Goal: Contribute content: Contribute content

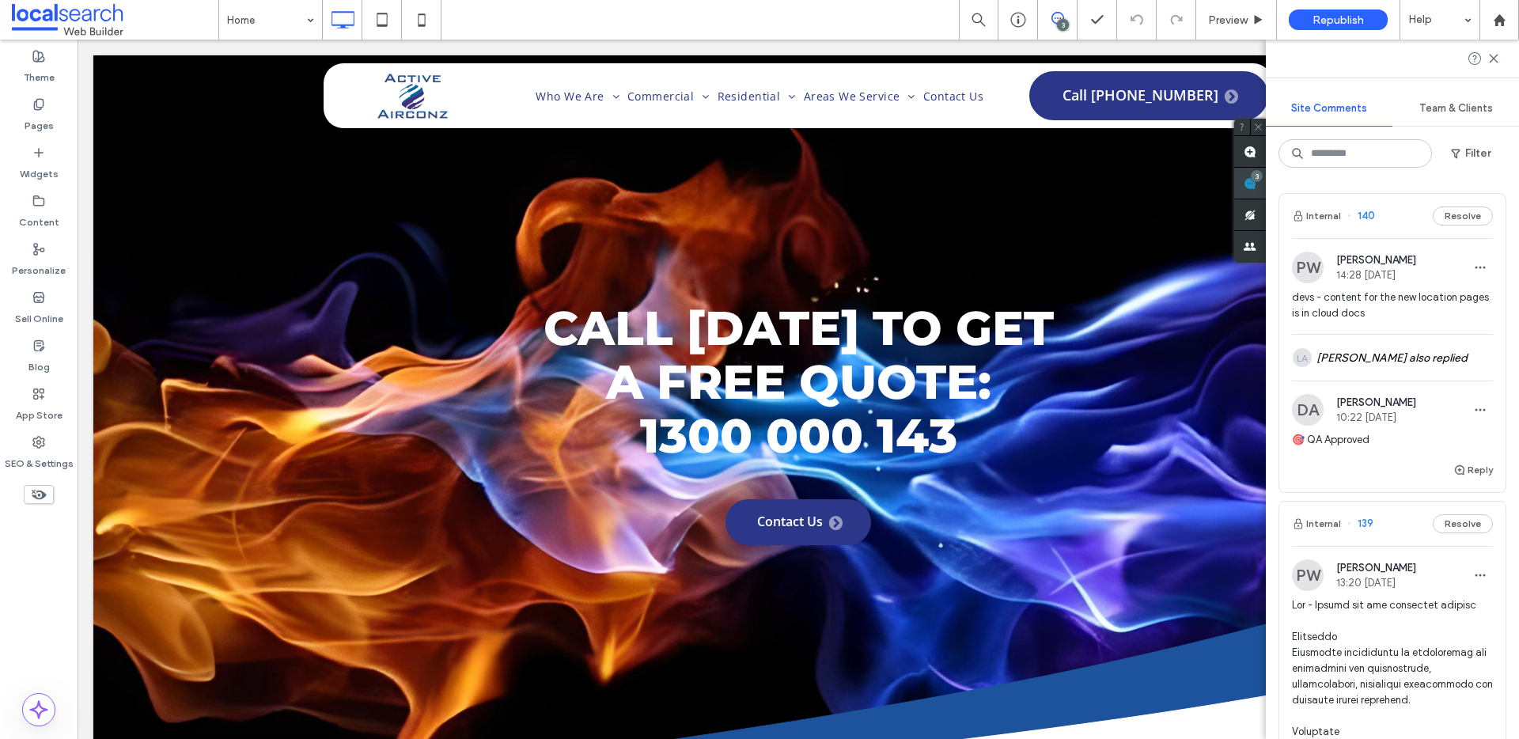
click at [1263, 174] on div "3" at bounding box center [1257, 176] width 12 height 12
click at [1495, 59] on icon at bounding box center [1493, 58] width 13 height 13
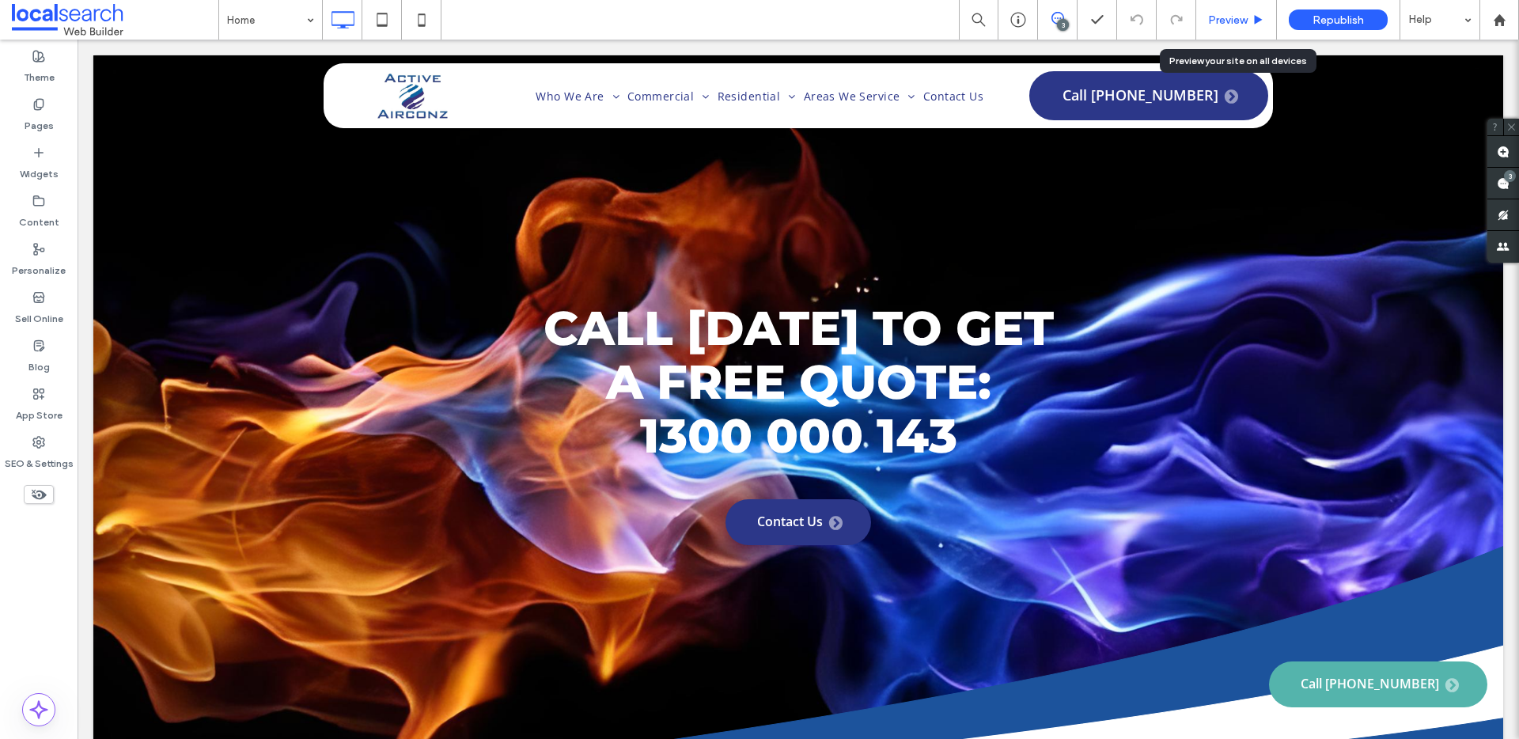
click at [1225, 18] on span "Preview" at bounding box center [1228, 19] width 40 height 13
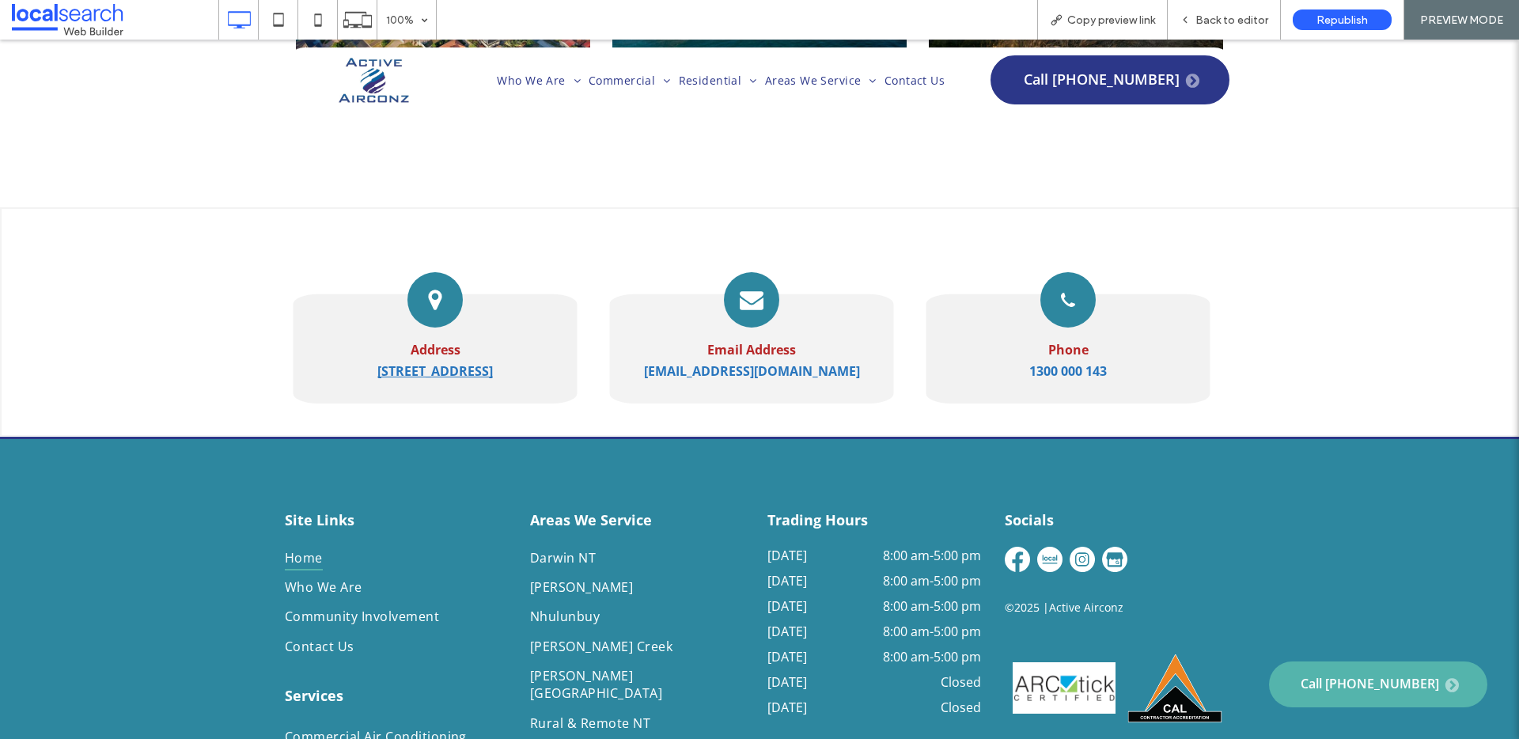
scroll to position [7969, 0]
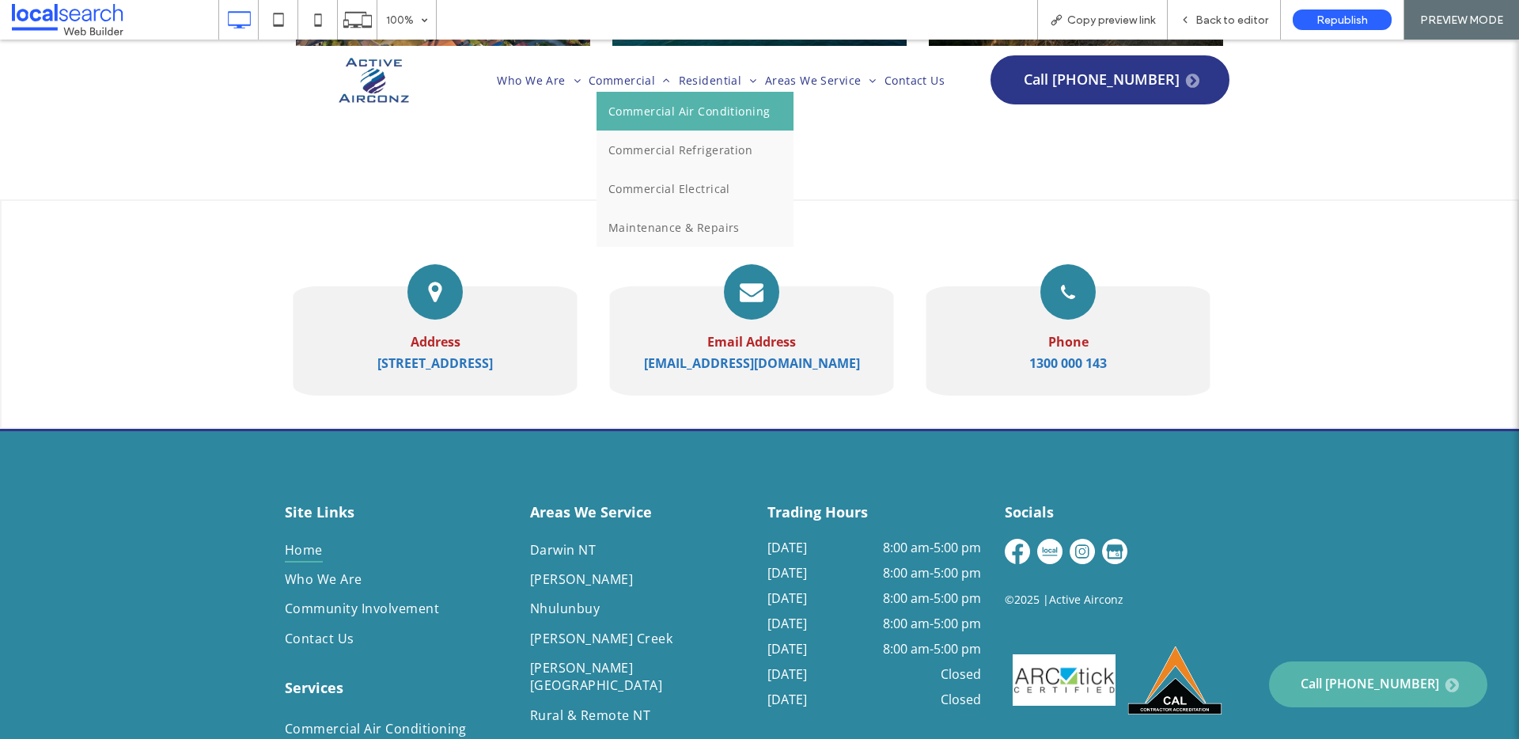
click at [615, 101] on link "Commercial Air Conditioning" at bounding box center [694, 111] width 197 height 39
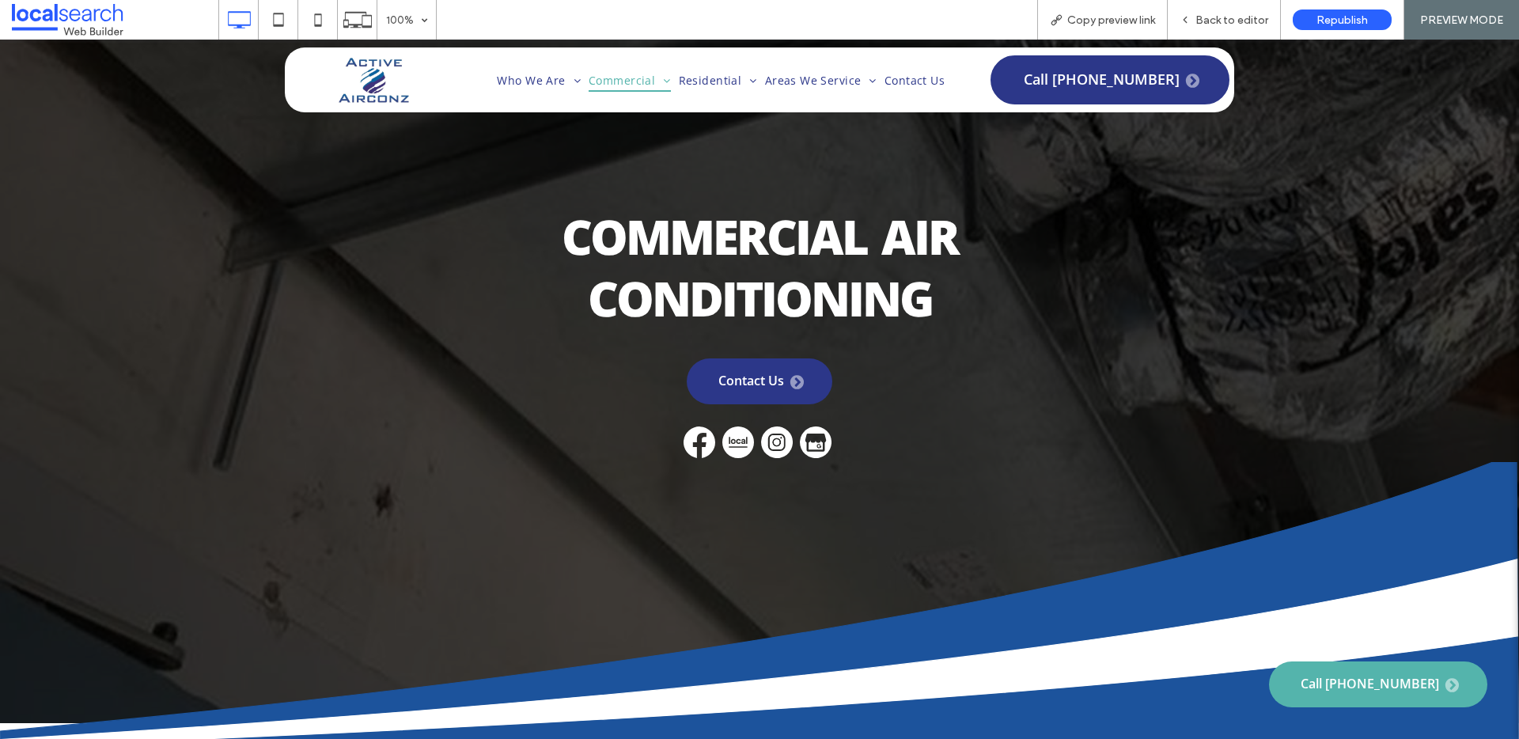
click at [348, 374] on div "Commercial Air Conditioning Contact Us Click To Paste" at bounding box center [759, 334] width 949 height 272
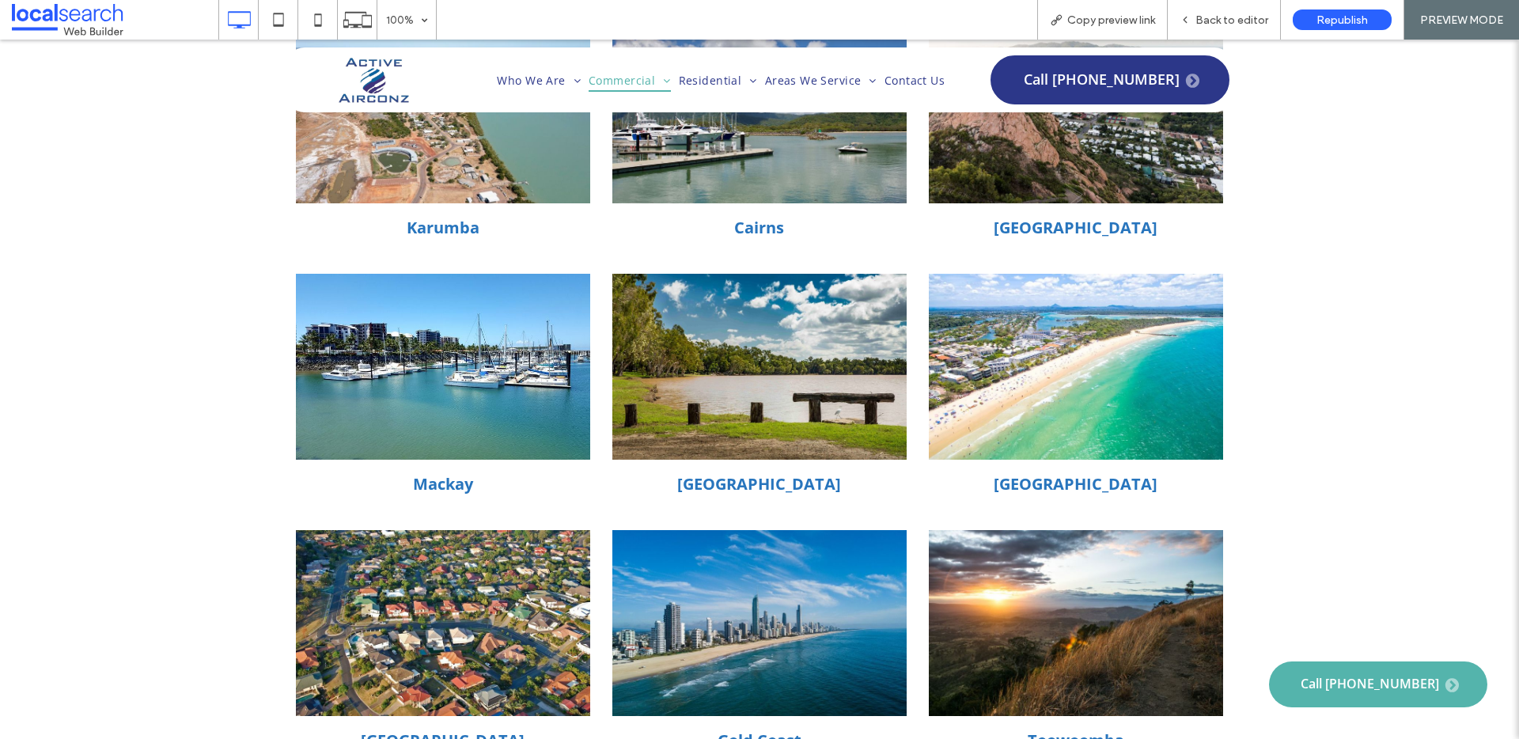
scroll to position [3912, 0]
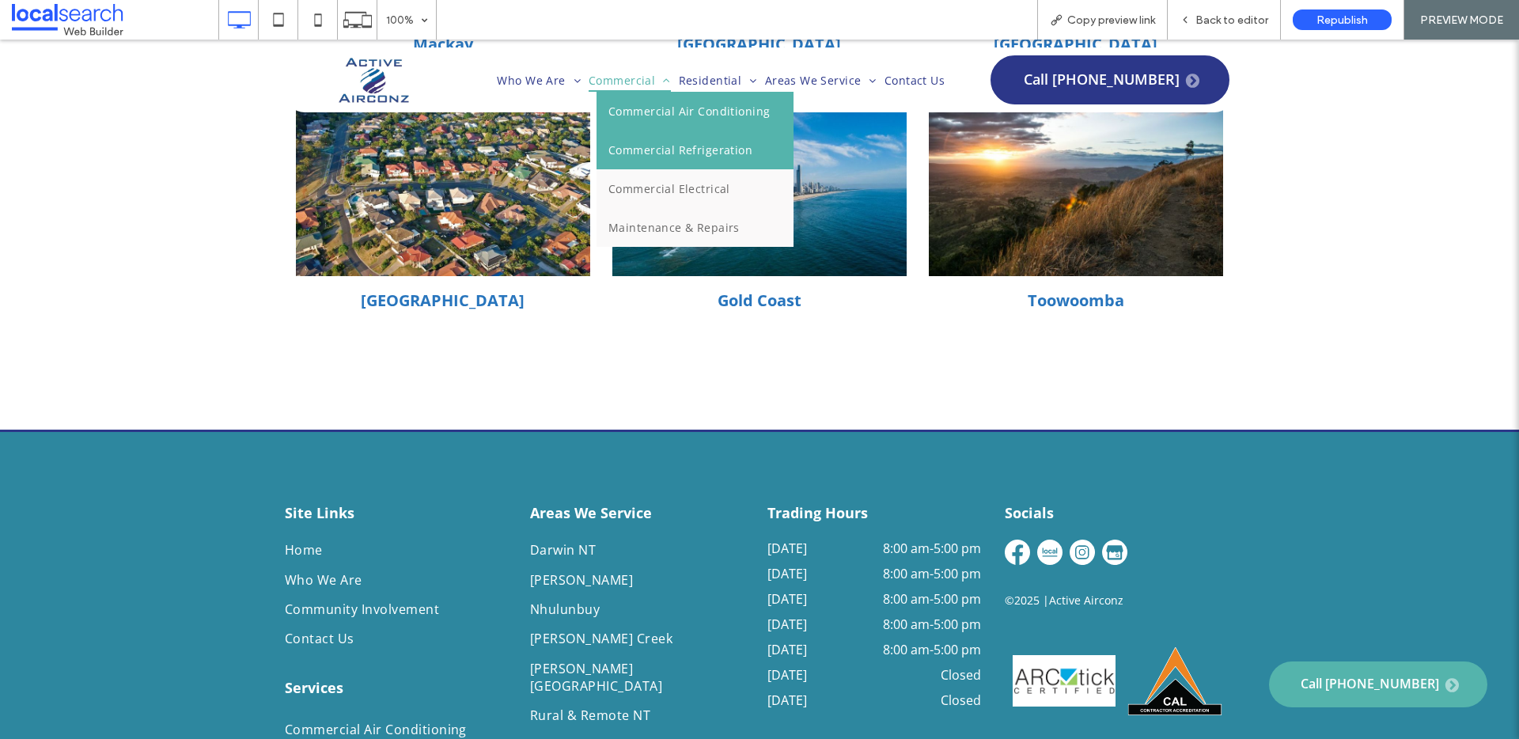
drag, startPoint x: 631, startPoint y: 146, endPoint x: 524, endPoint y: 206, distance: 122.2
click at [631, 146] on span "Commercial Refrigeration" at bounding box center [680, 149] width 144 height 15
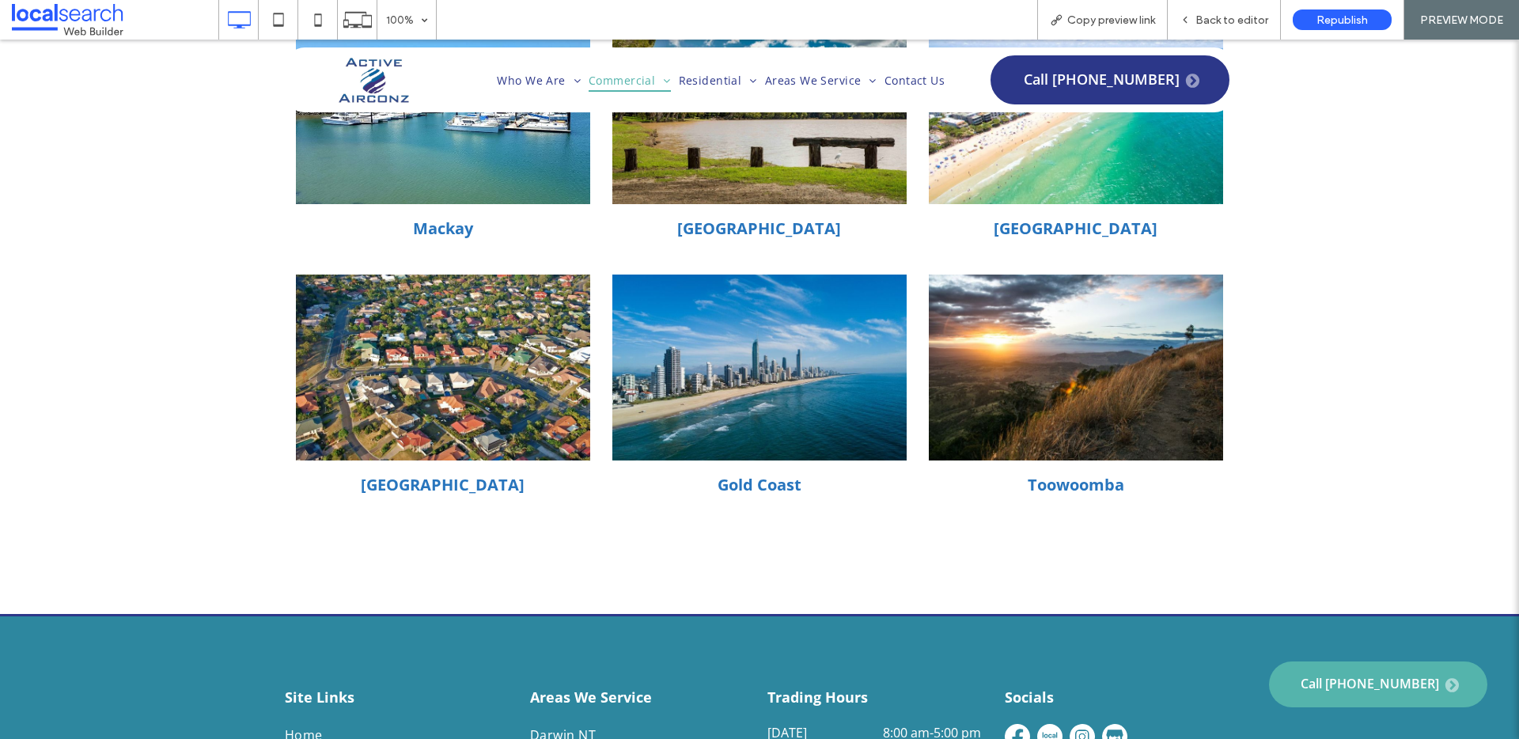
scroll to position [3114, 0]
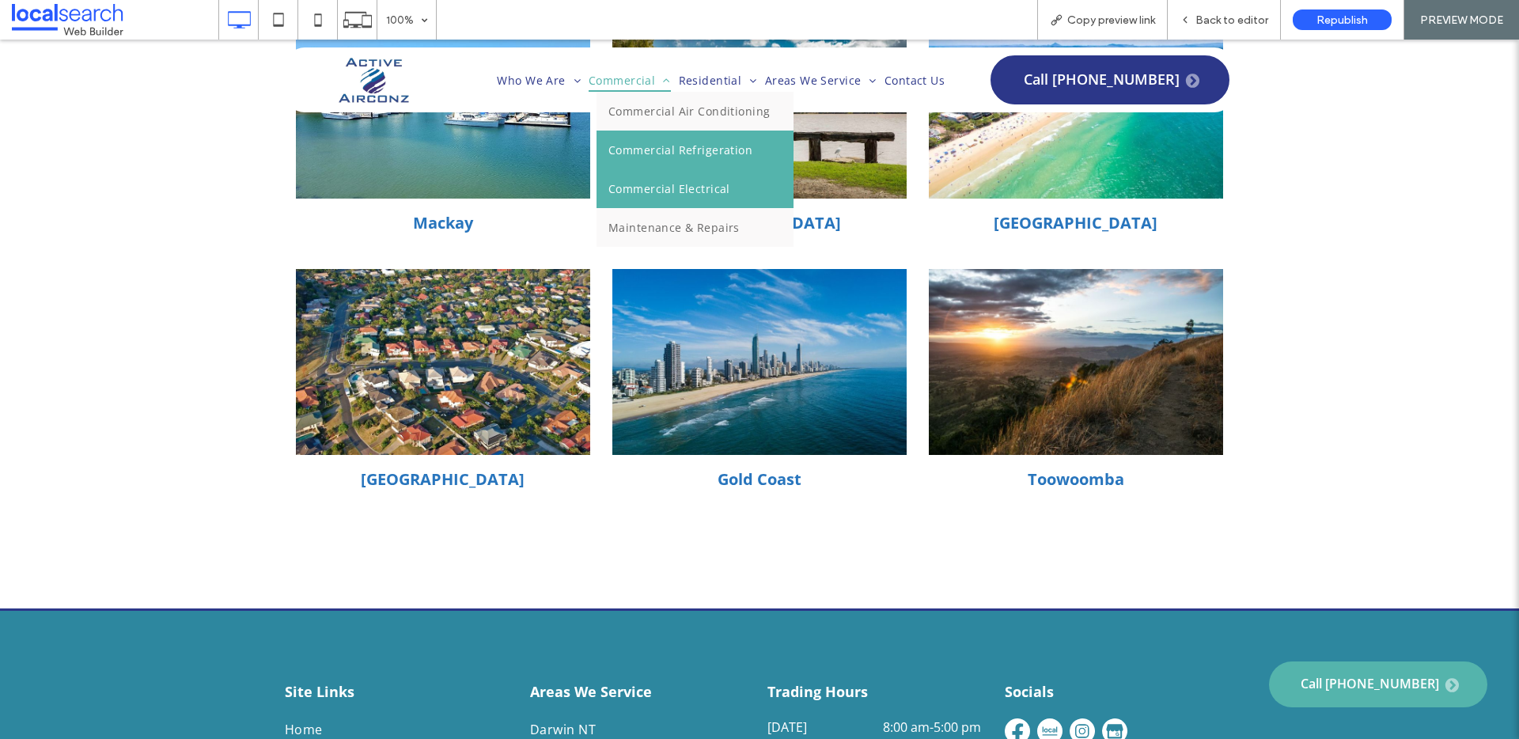
click at [628, 198] on link "Commercial Electrical" at bounding box center [694, 188] width 197 height 39
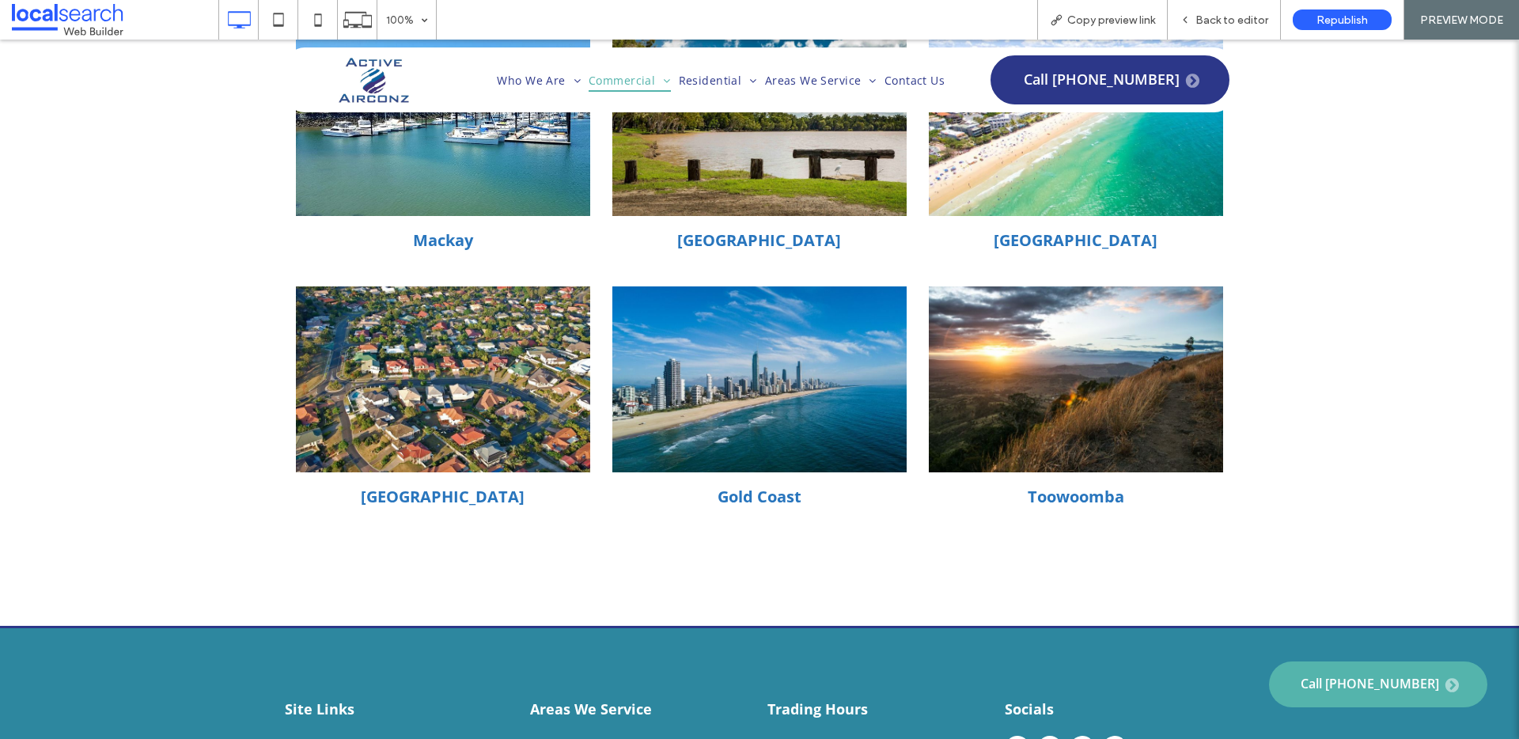
scroll to position [3220, 0]
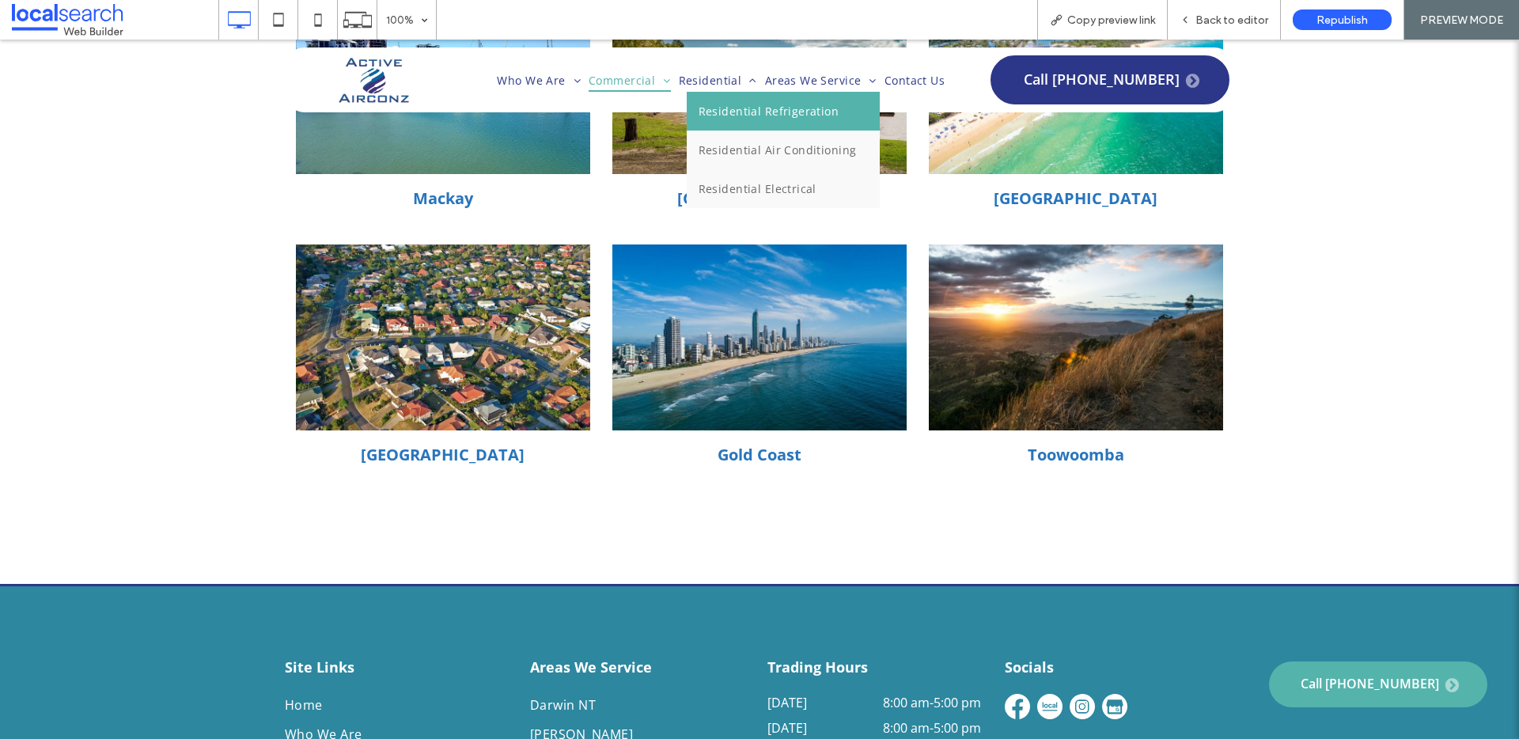
click at [734, 112] on span "Residential Refrigeration" at bounding box center [769, 111] width 141 height 15
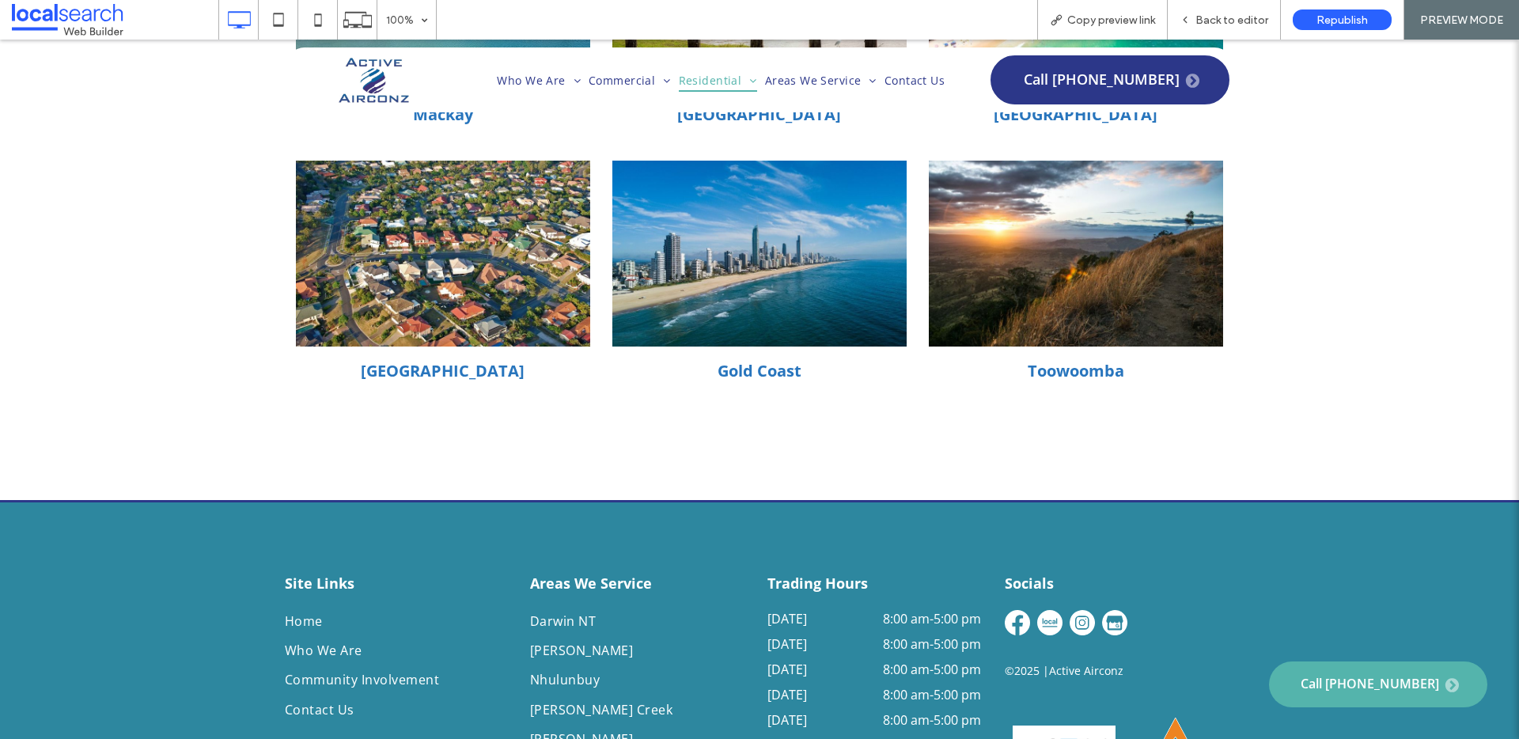
scroll to position [3347, 0]
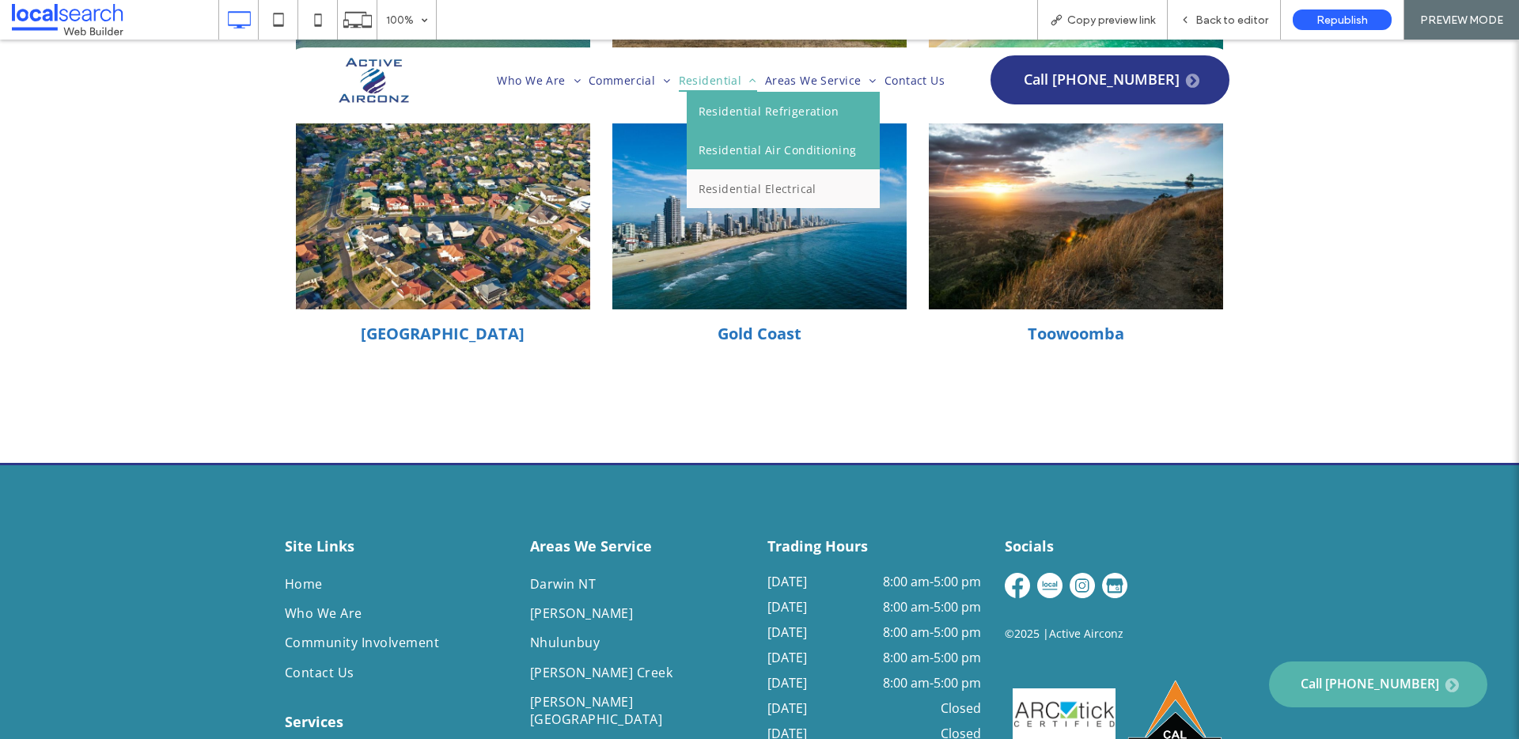
click at [742, 155] on span "Residential Air Conditioning" at bounding box center [778, 149] width 158 height 15
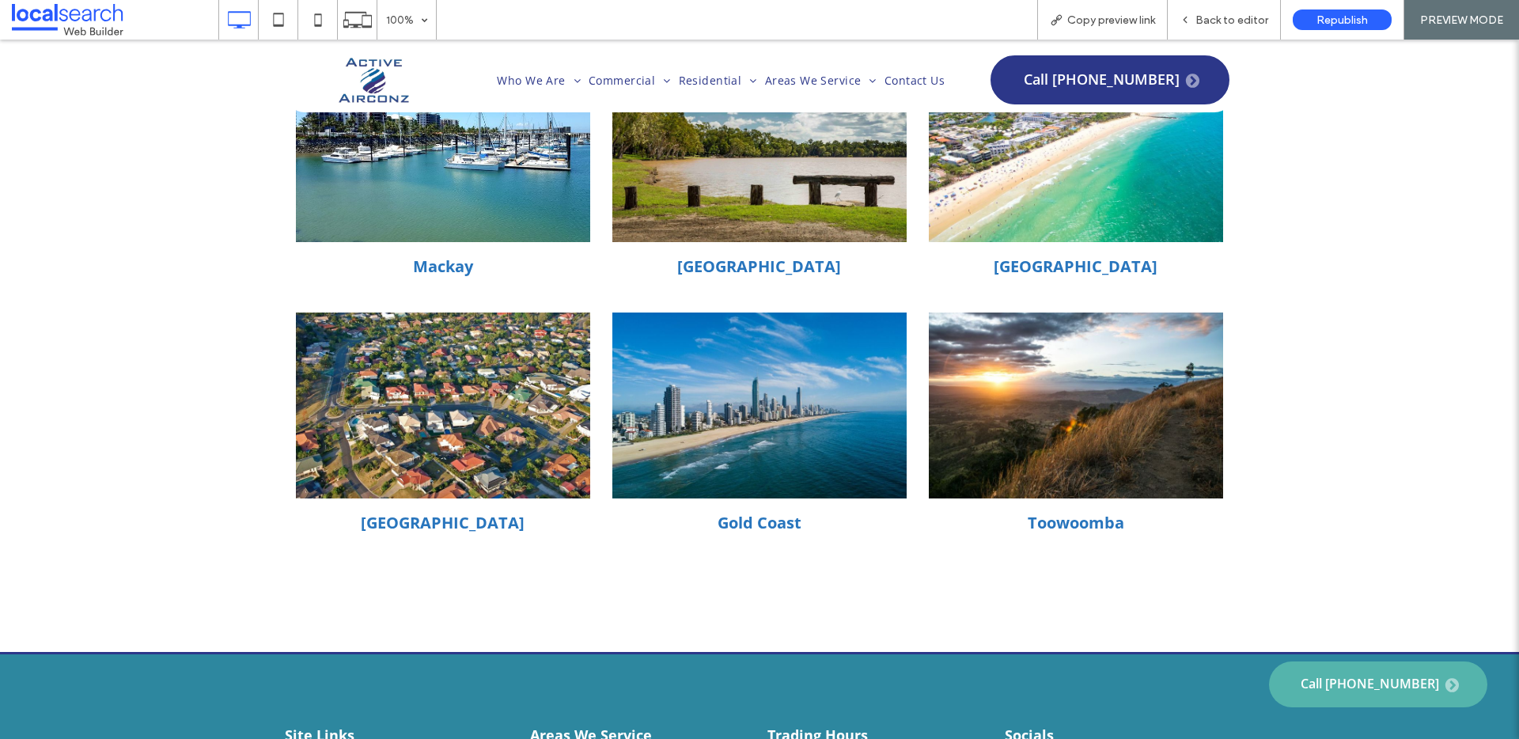
scroll to position [4455, 0]
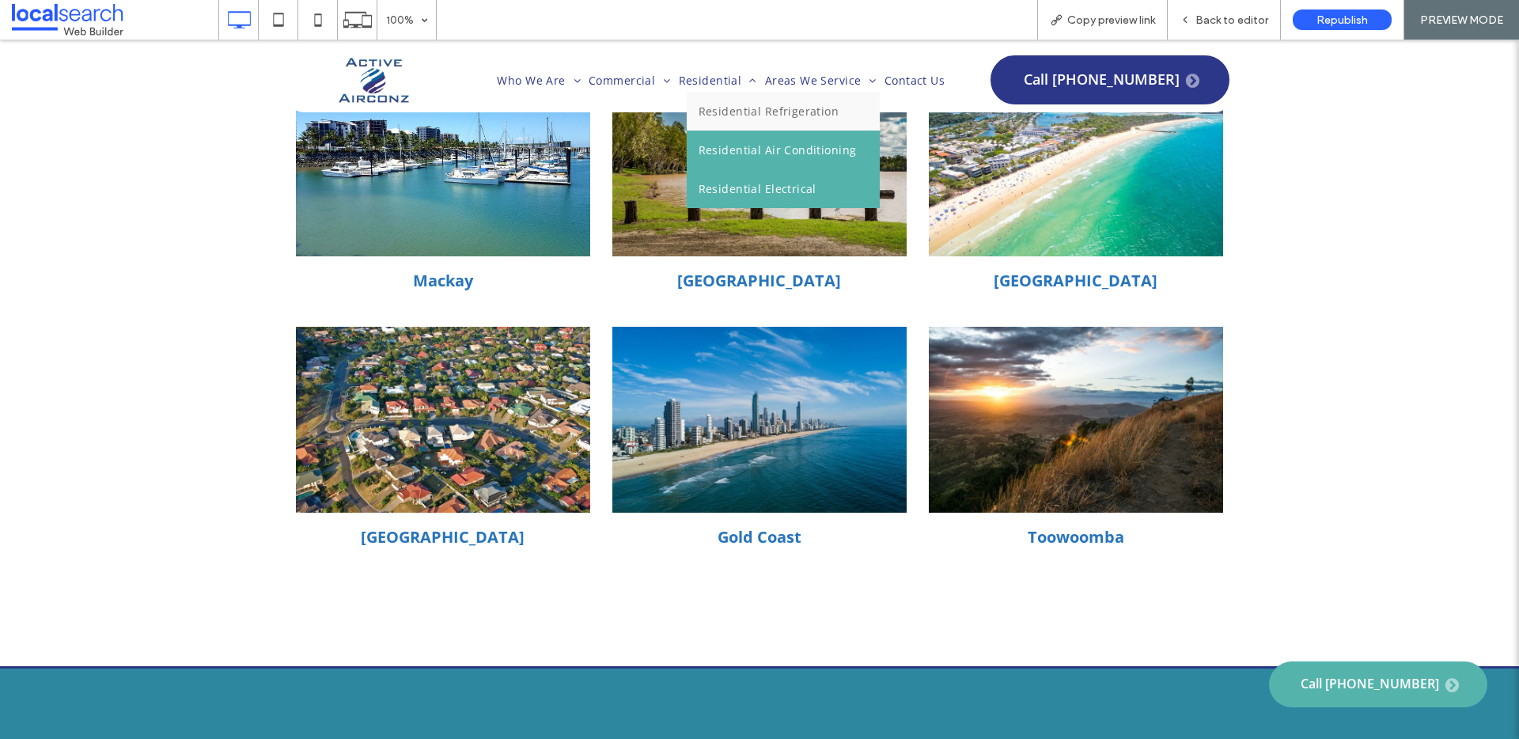
click at [748, 191] on span "Residential Electrical" at bounding box center [758, 188] width 118 height 15
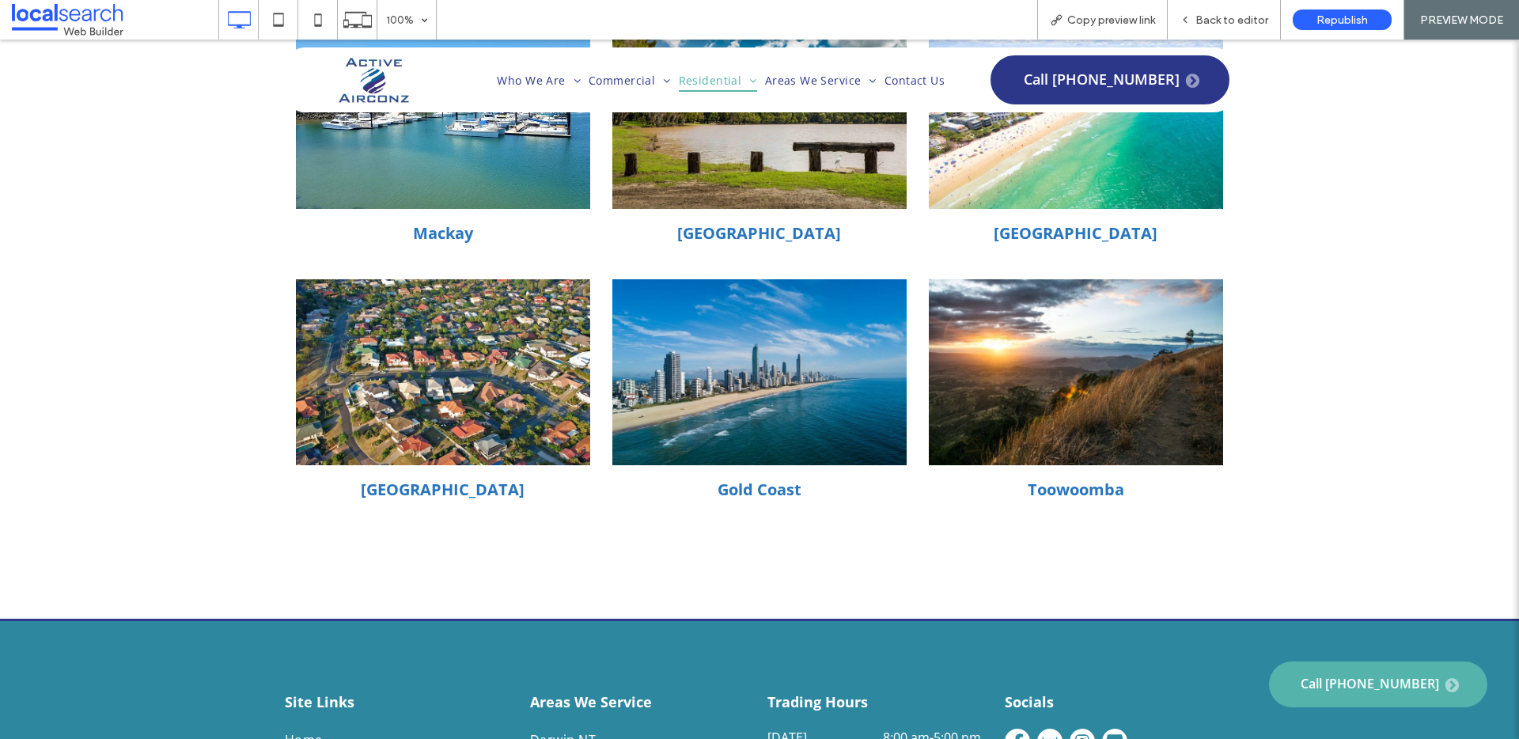
scroll to position [3260, 0]
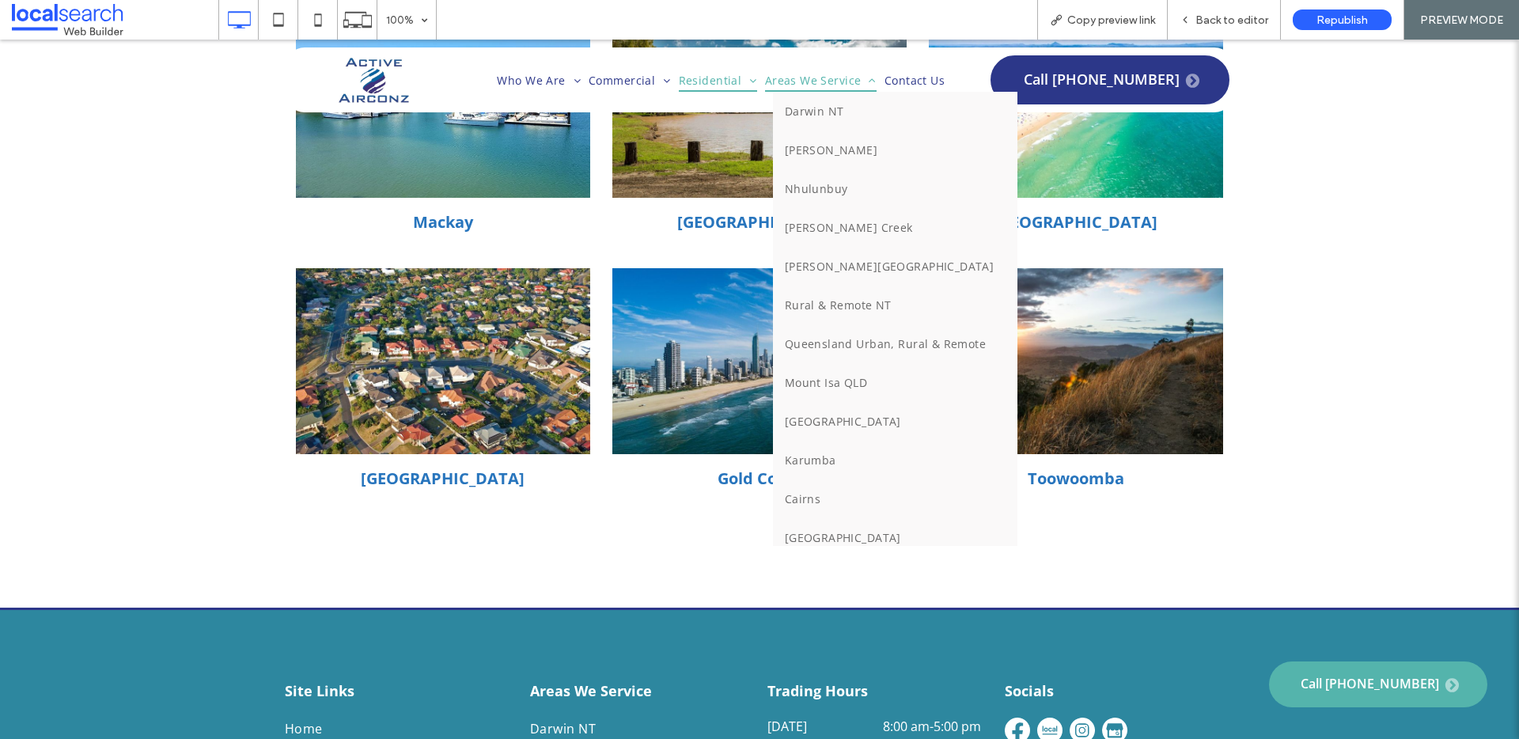
click at [821, 73] on span "Areas We Service" at bounding box center [821, 80] width 112 height 23
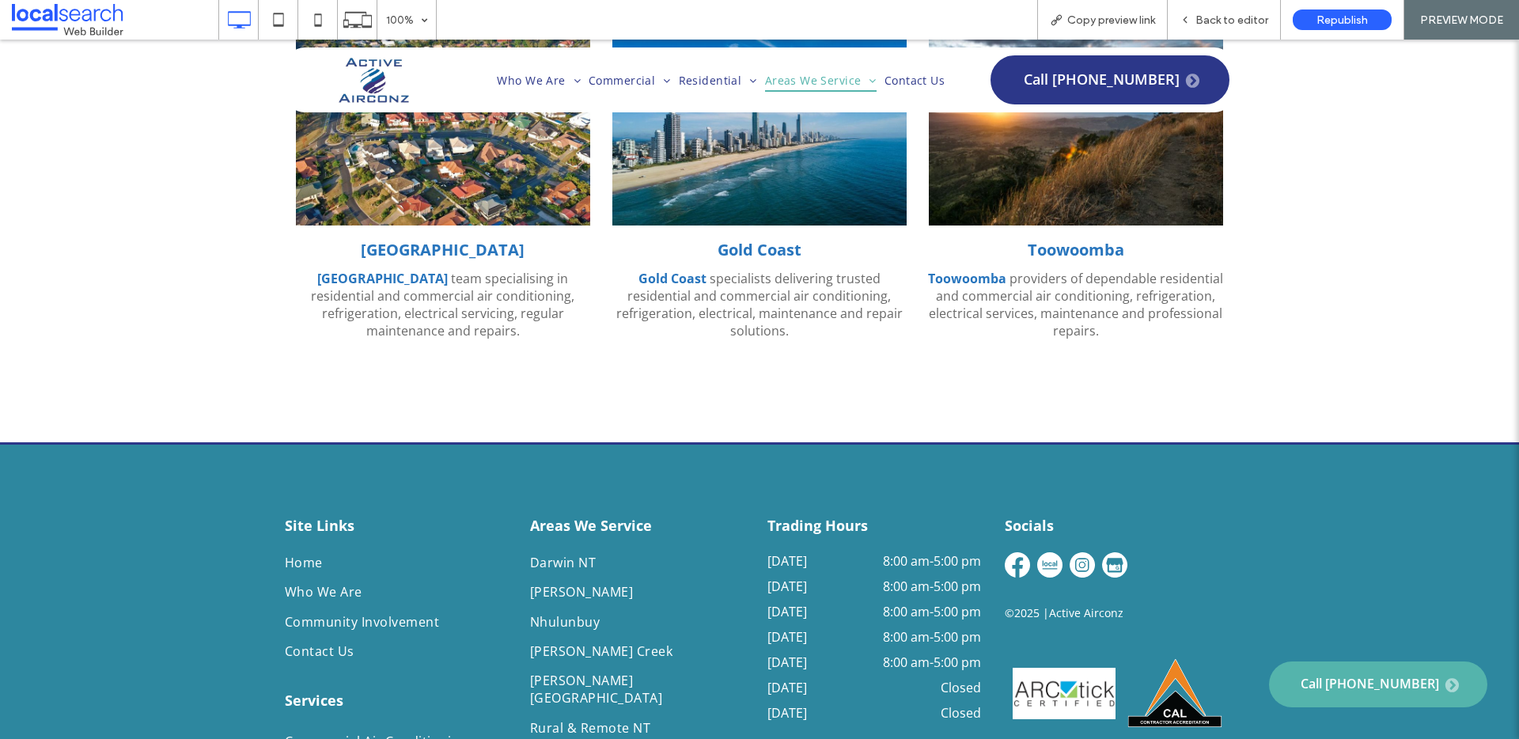
scroll to position [3017, 0]
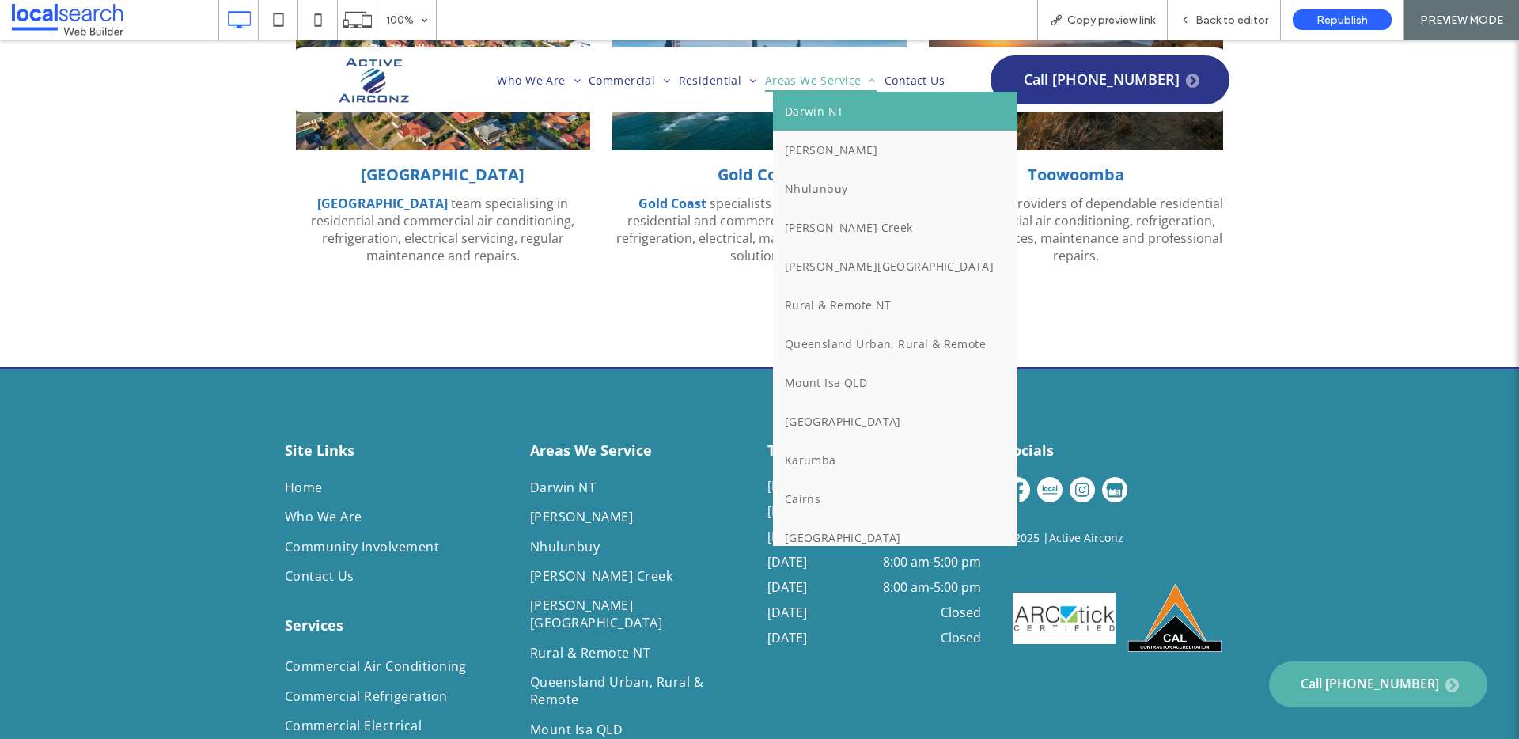
click at [808, 108] on span "Darwin NT" at bounding box center [814, 111] width 59 height 15
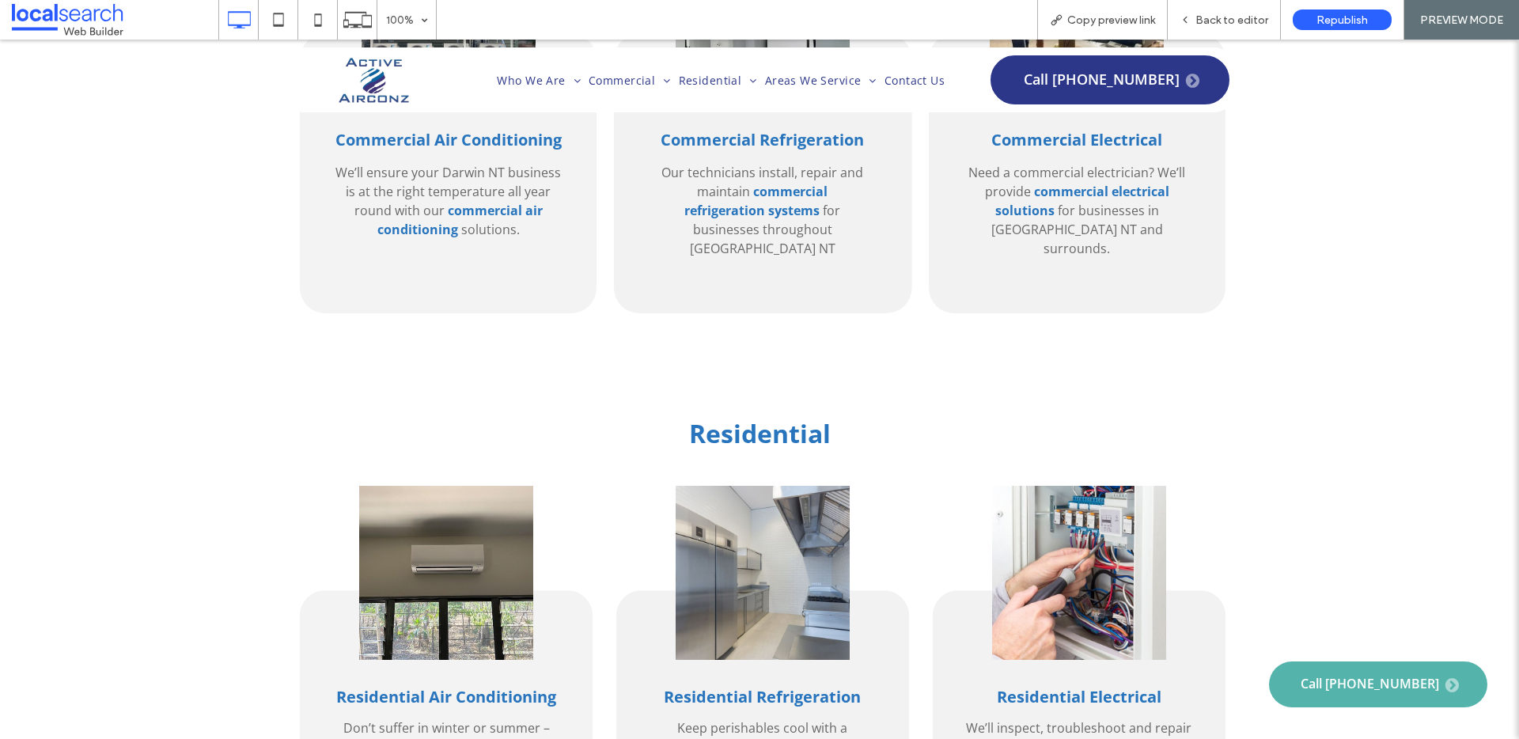
scroll to position [2450, 0]
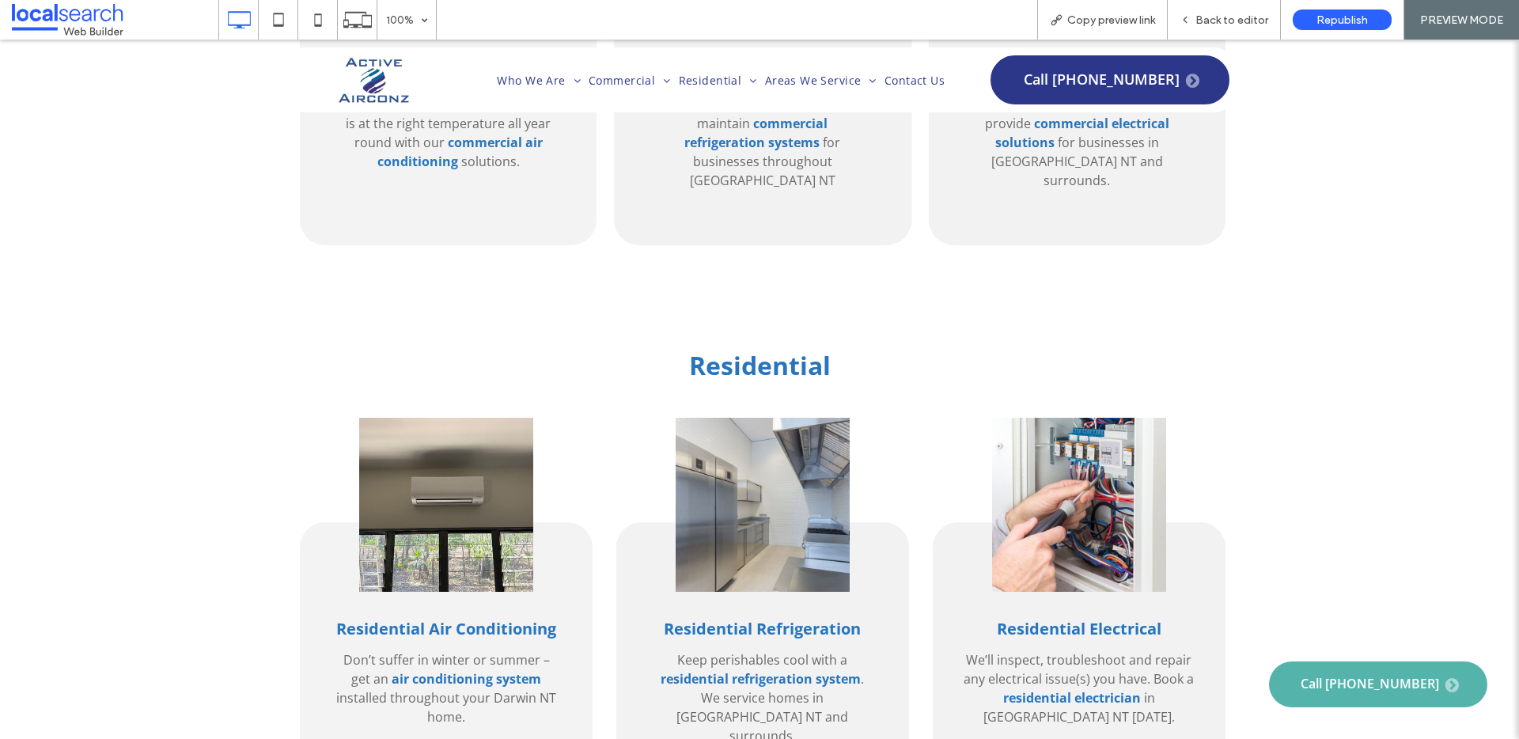
click at [350, 89] on img at bounding box center [374, 80] width 70 height 45
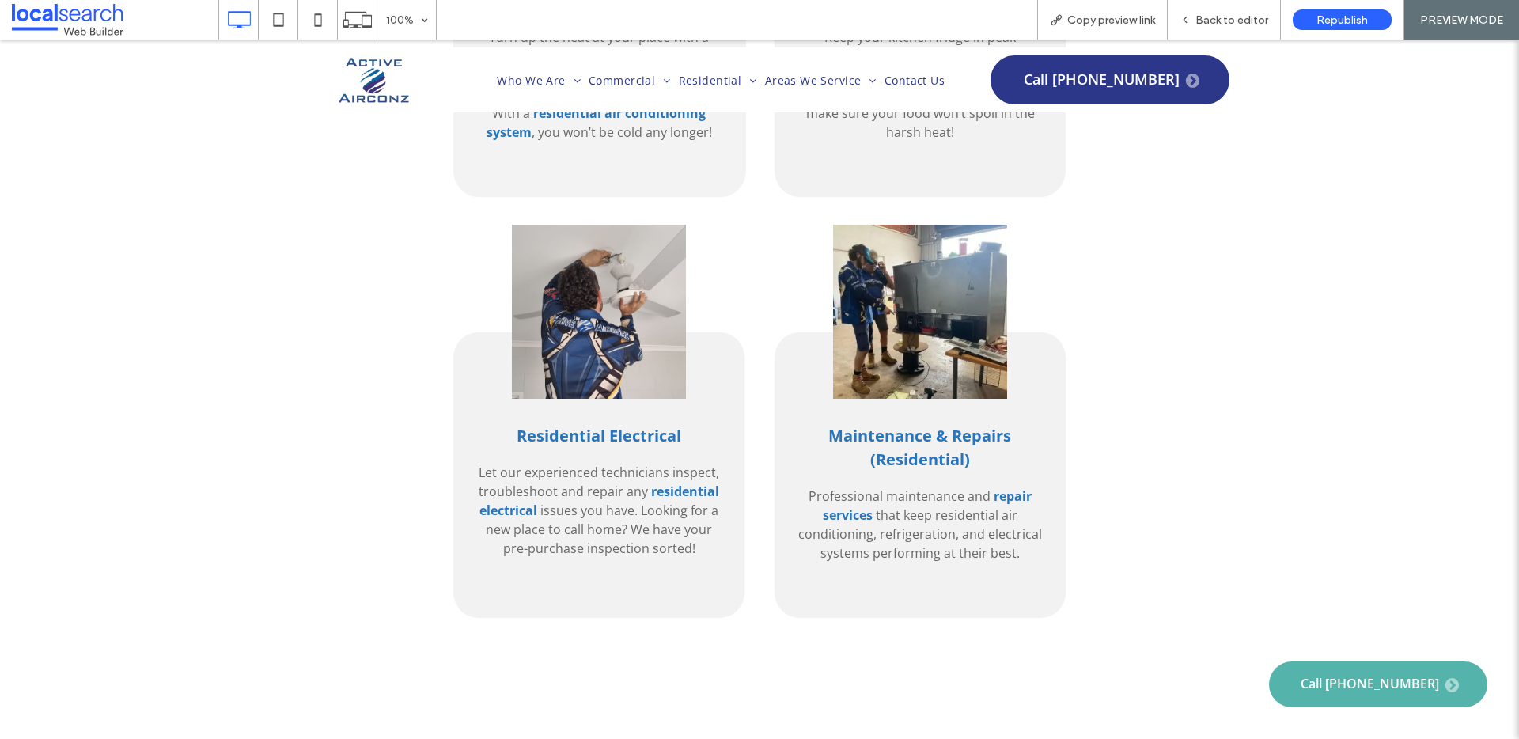
scroll to position [3909, 0]
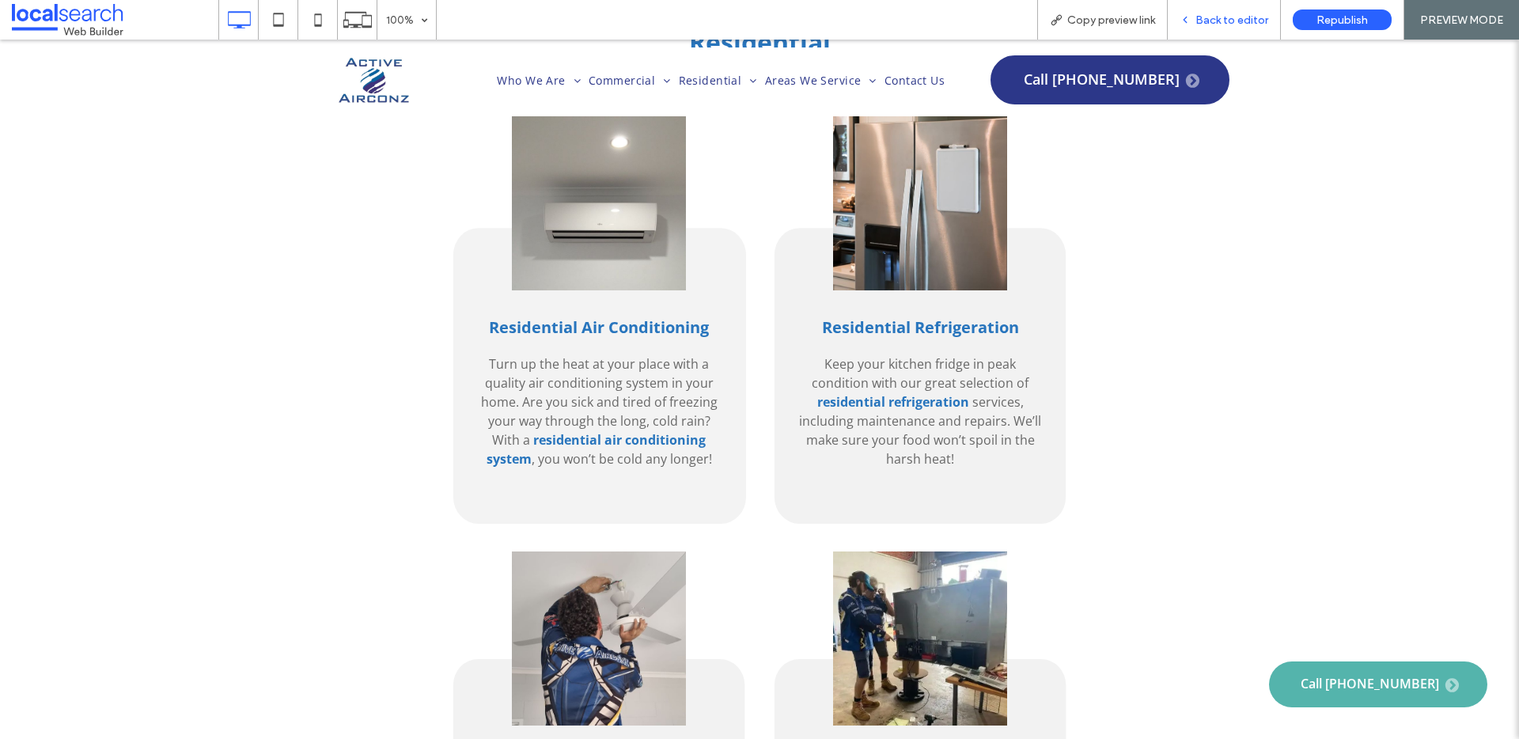
click at [1240, 8] on div "Back to editor" at bounding box center [1224, 20] width 113 height 40
click at [1236, 25] on span "Back to editor" at bounding box center [1231, 19] width 73 height 13
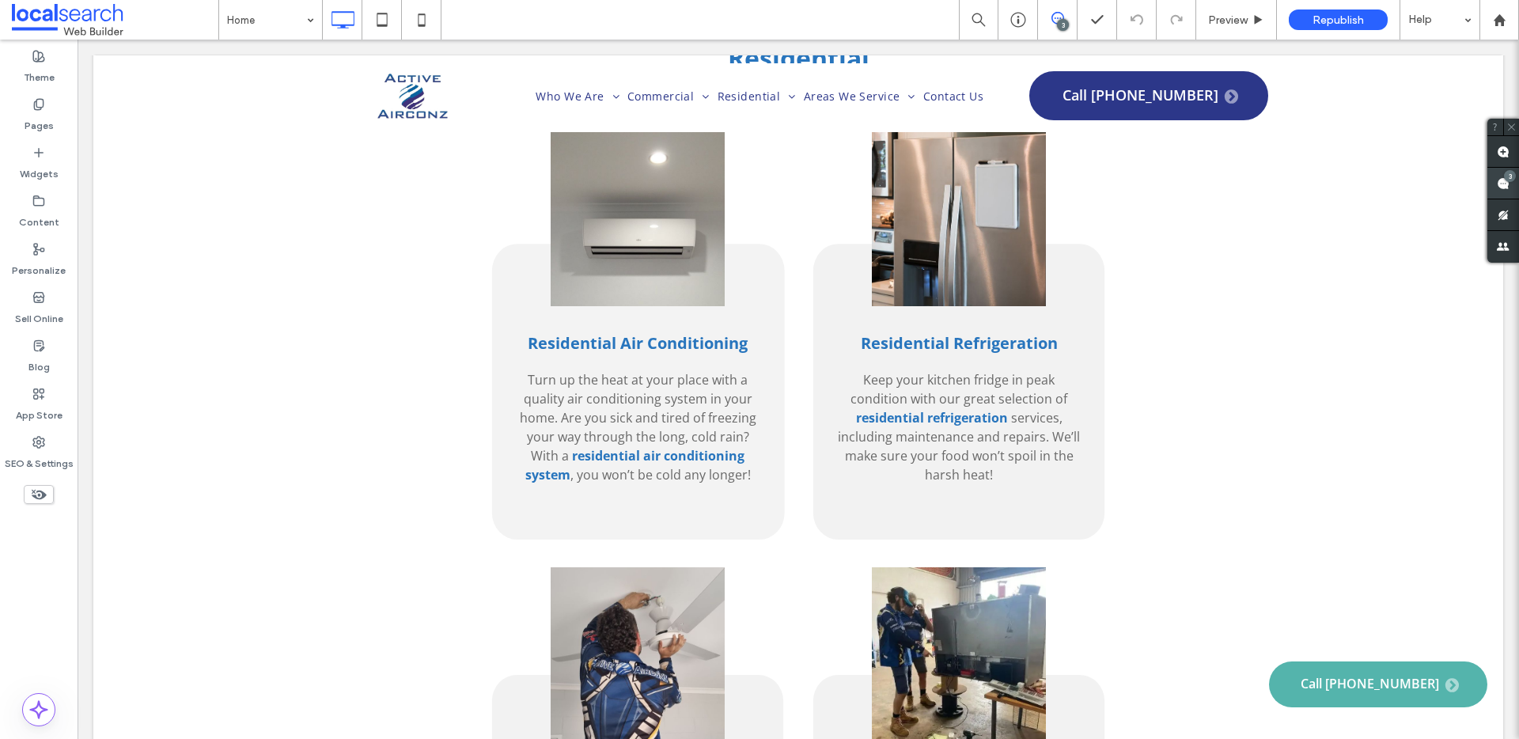
click at [1497, 188] on use at bounding box center [1503, 183] width 13 height 13
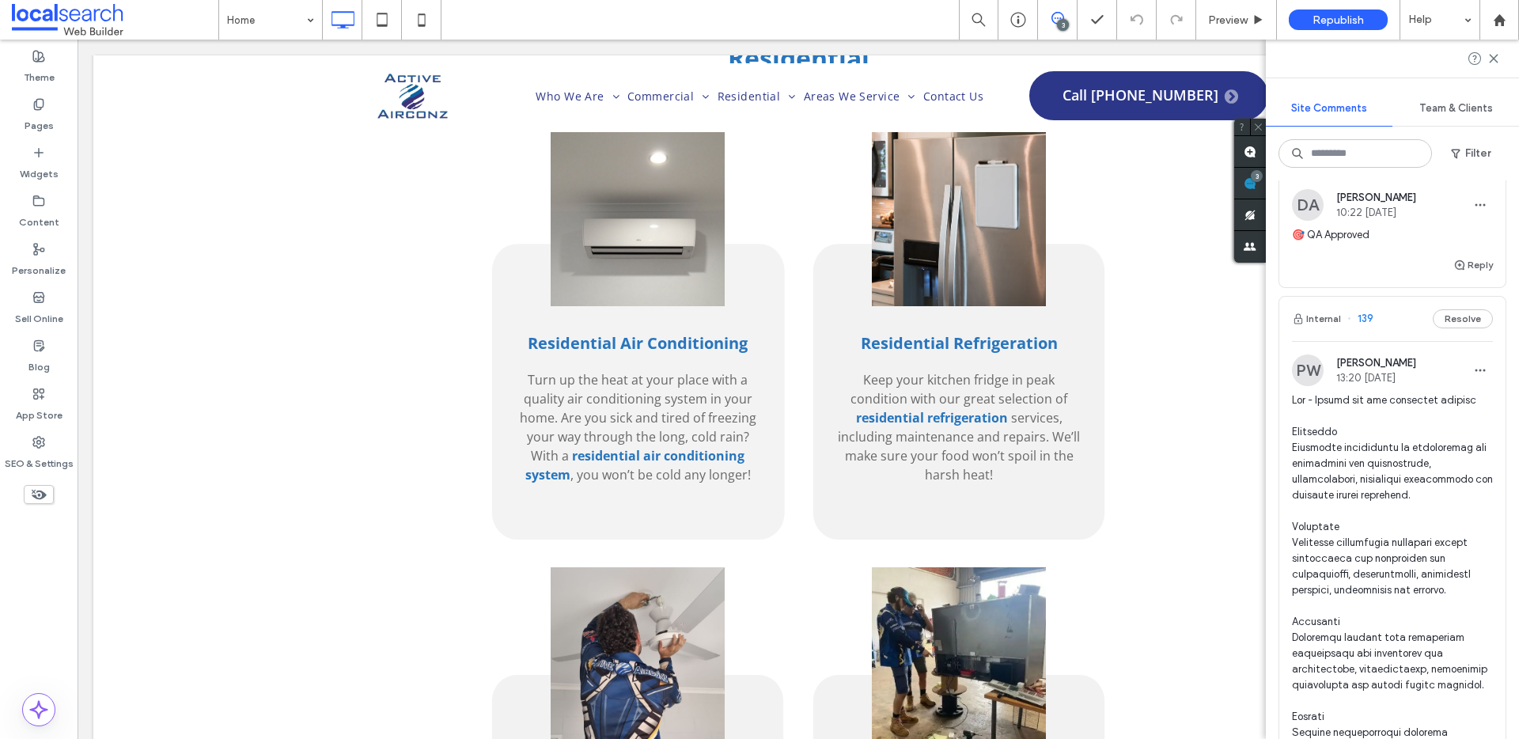
scroll to position [103, 0]
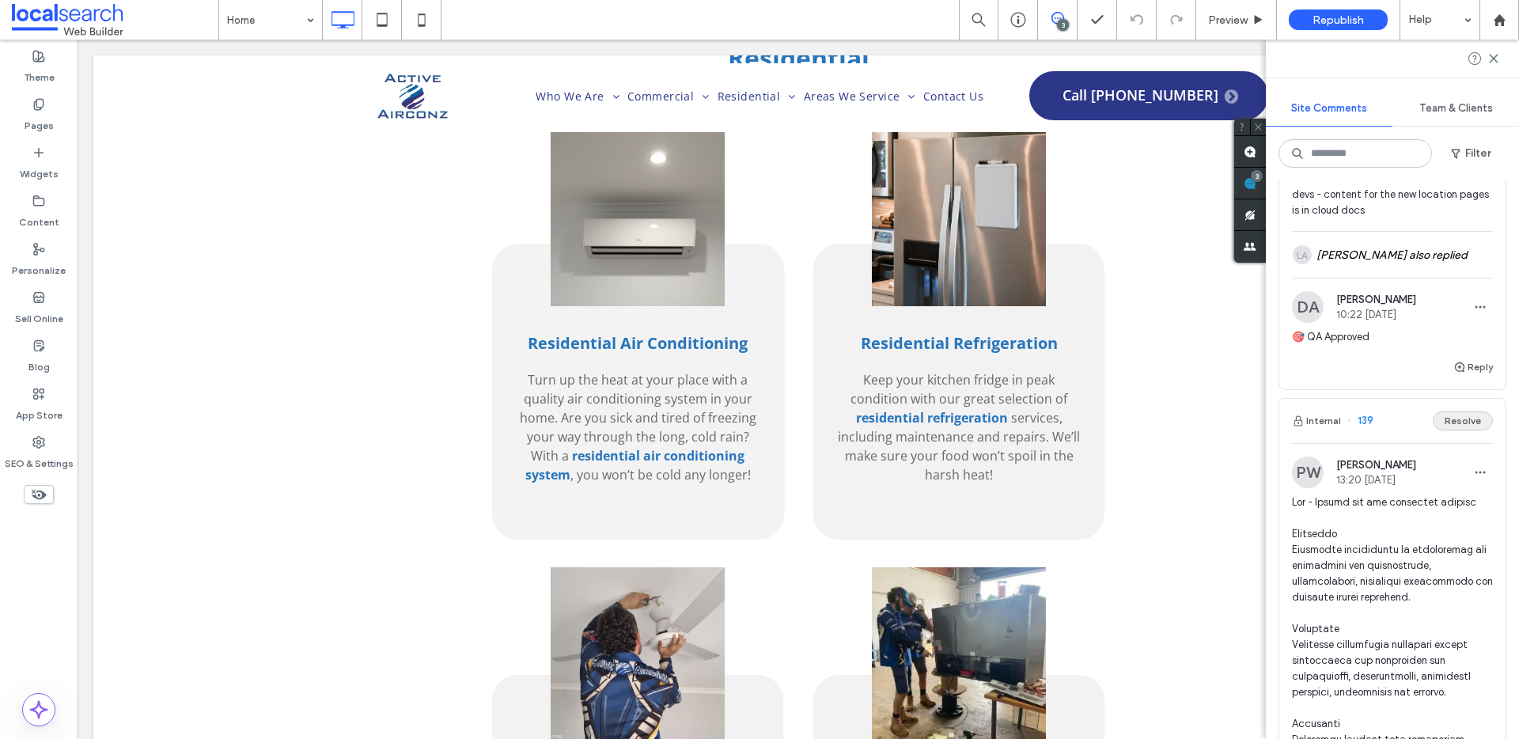
click at [1433, 426] on button "Resolve" at bounding box center [1463, 420] width 60 height 19
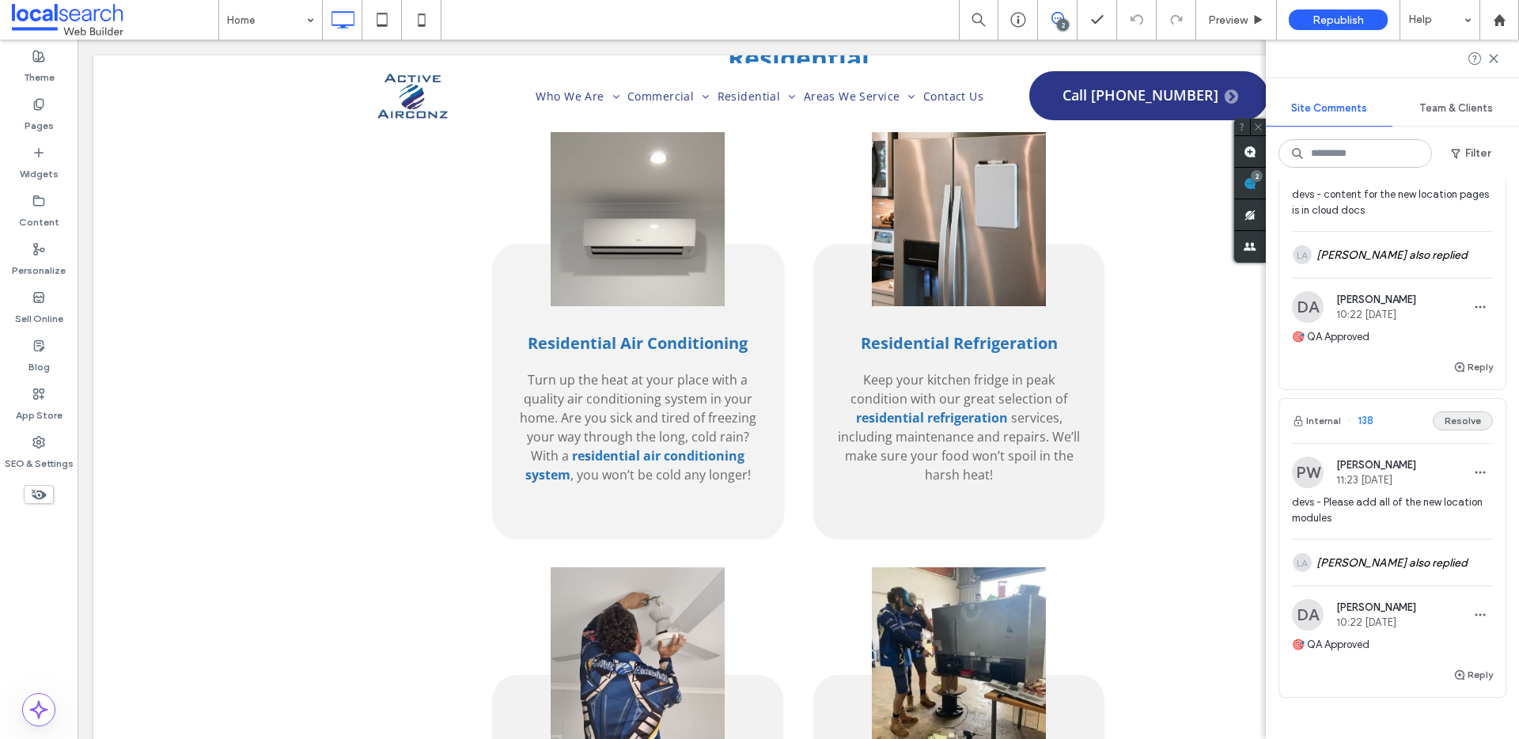
click at [1477, 430] on button "Resolve" at bounding box center [1463, 420] width 60 height 19
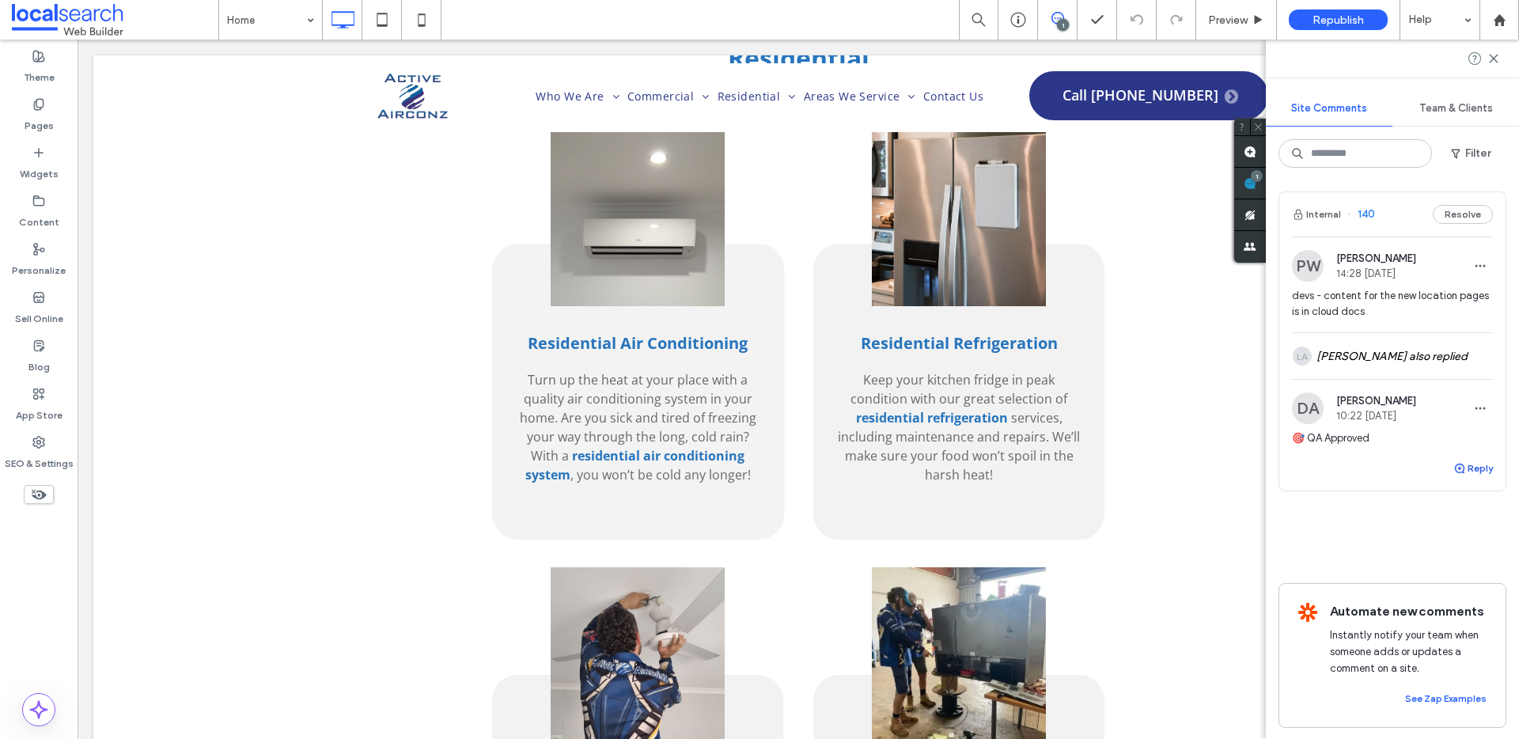
scroll to position [0, 0]
click at [1491, 57] on use at bounding box center [1493, 58] width 7 height 7
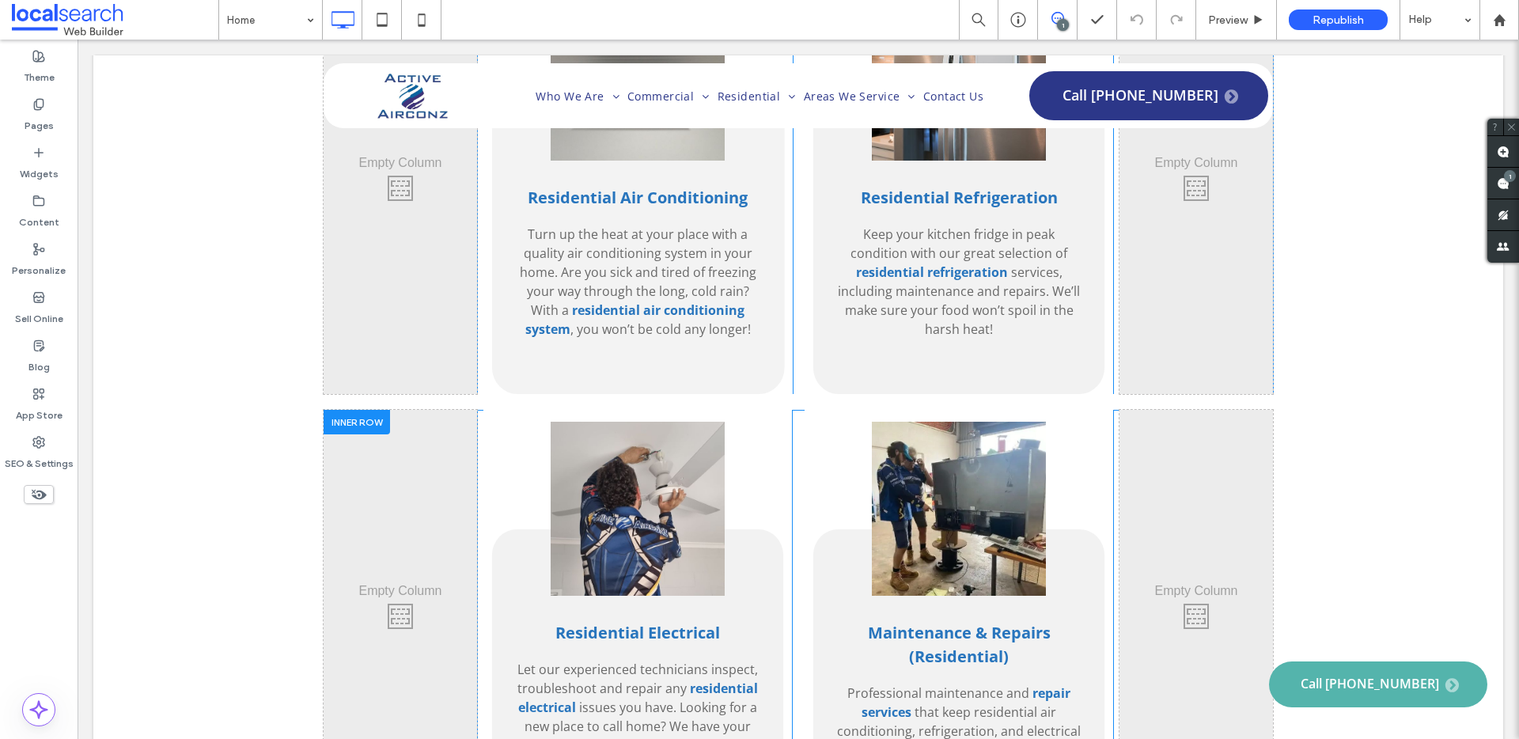
scroll to position [4080, 0]
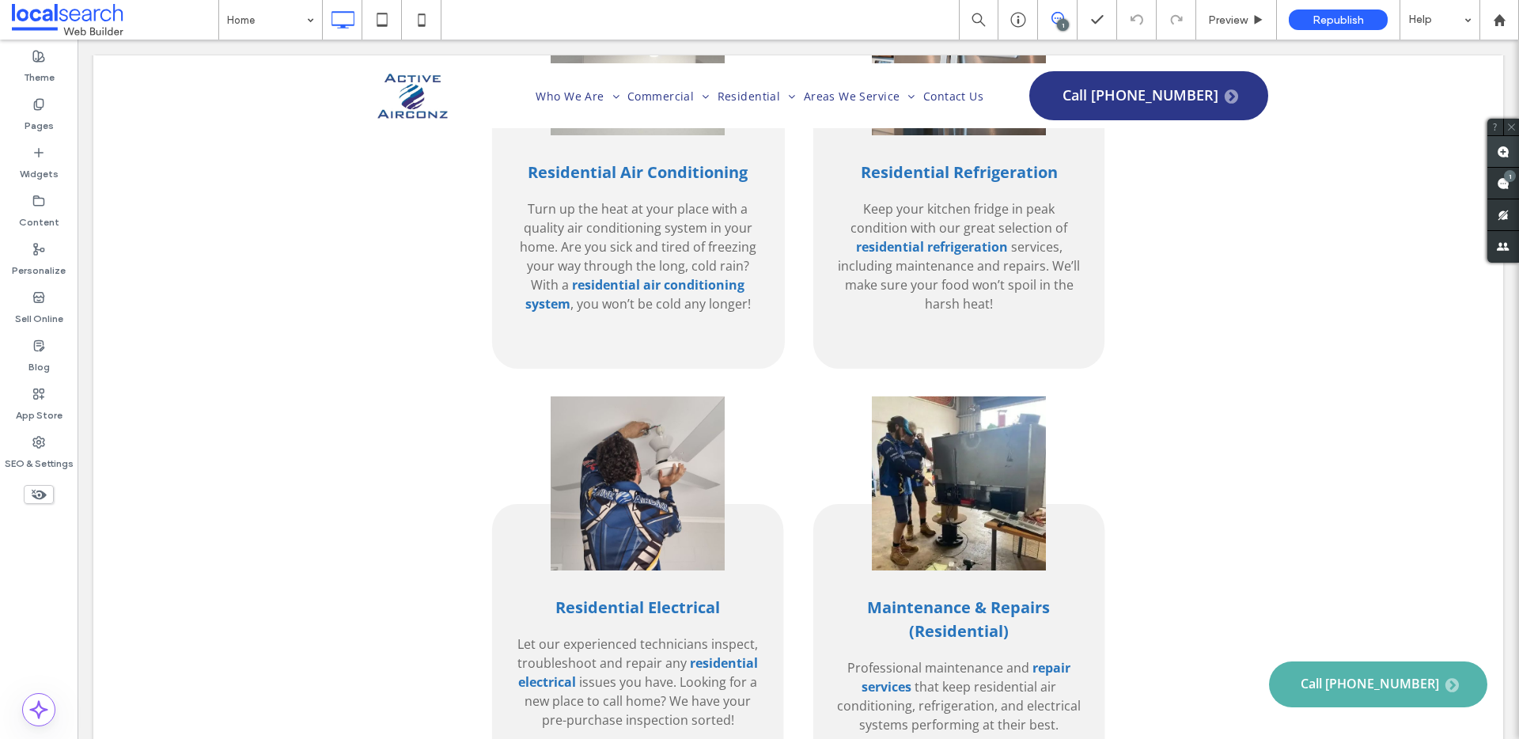
click at [1501, 150] on use at bounding box center [1503, 152] width 13 height 13
click at [1028, 630] on h3 "Maintenance & Repairs (Residential)" at bounding box center [958, 619] width 245 height 47
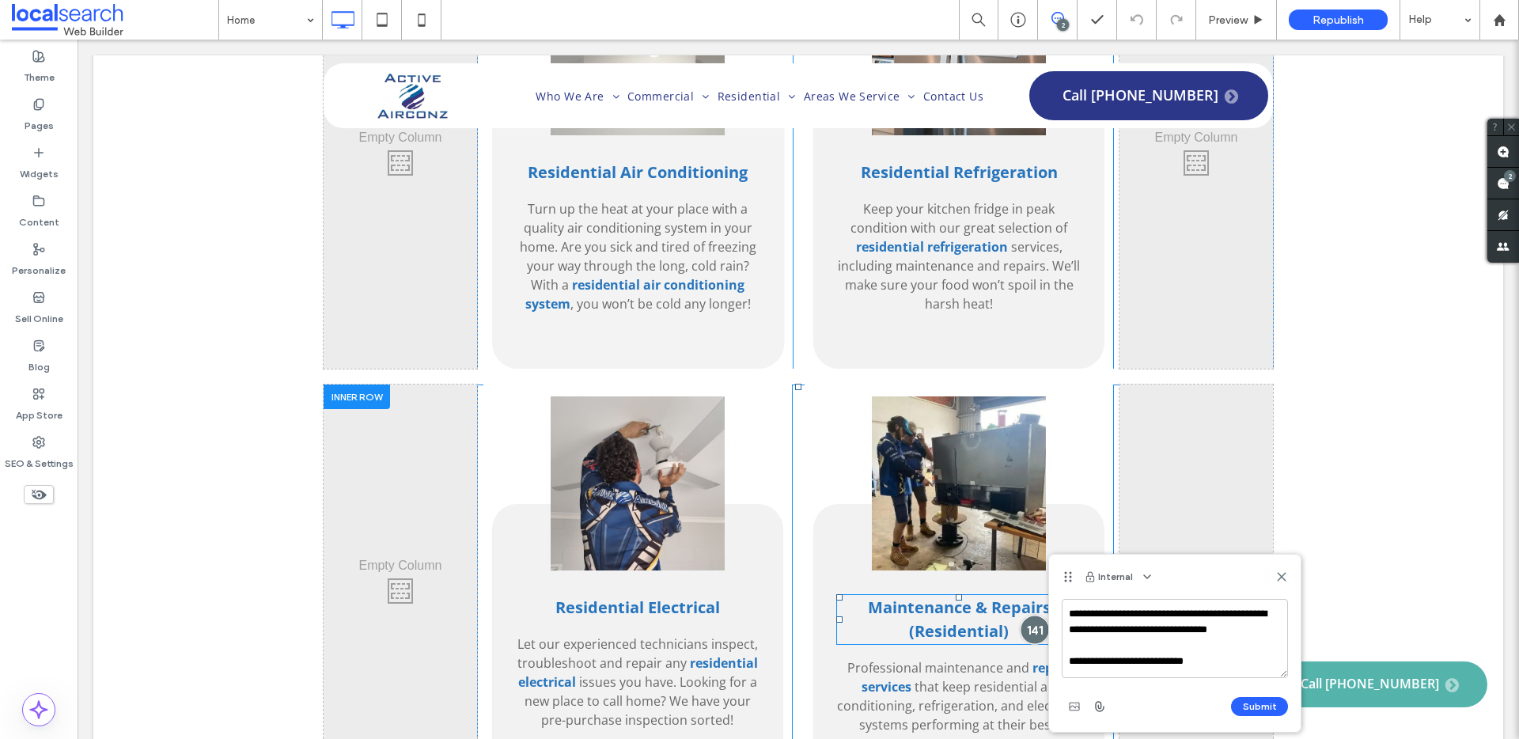
scroll to position [21, 0]
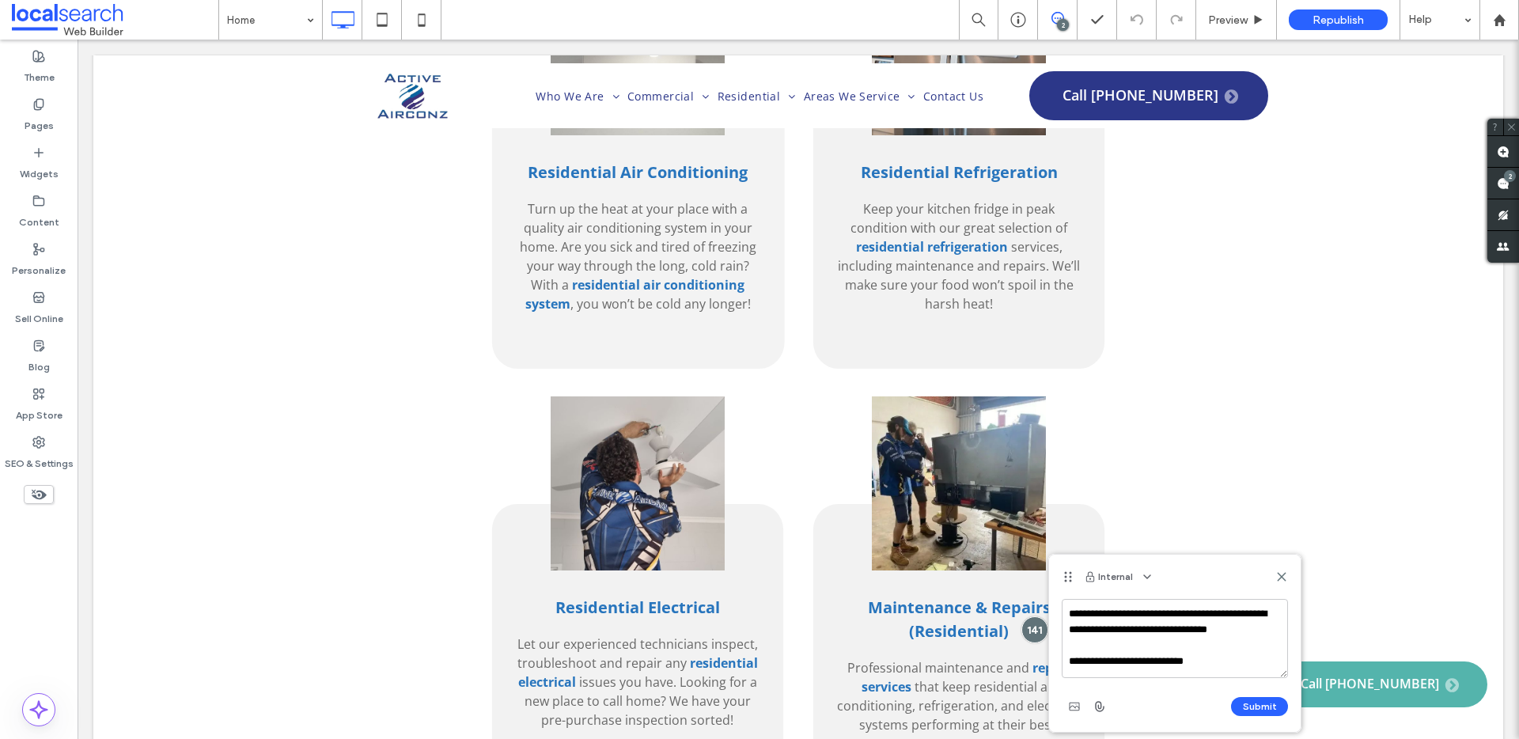
click at [1077, 631] on textarea "**********" at bounding box center [1175, 638] width 226 height 79
click at [1081, 637] on textarea "**********" at bounding box center [1175, 638] width 226 height 79
click at [1255, 653] on textarea "**********" at bounding box center [1175, 638] width 226 height 79
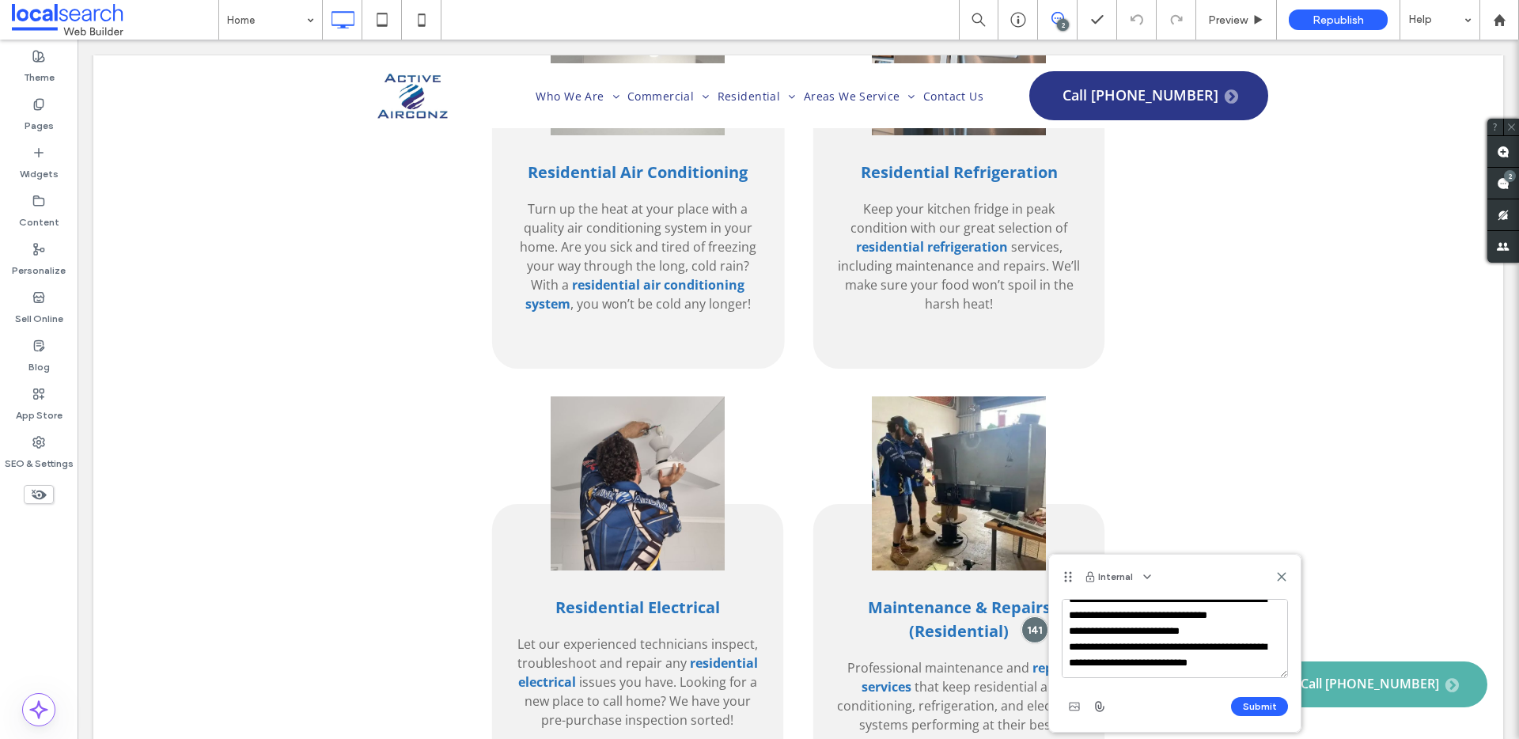
scroll to position [37, 0]
click at [1082, 637] on textarea "**********" at bounding box center [1175, 638] width 226 height 79
type textarea "**********"
click at [1252, 706] on button "Submit" at bounding box center [1259, 706] width 57 height 19
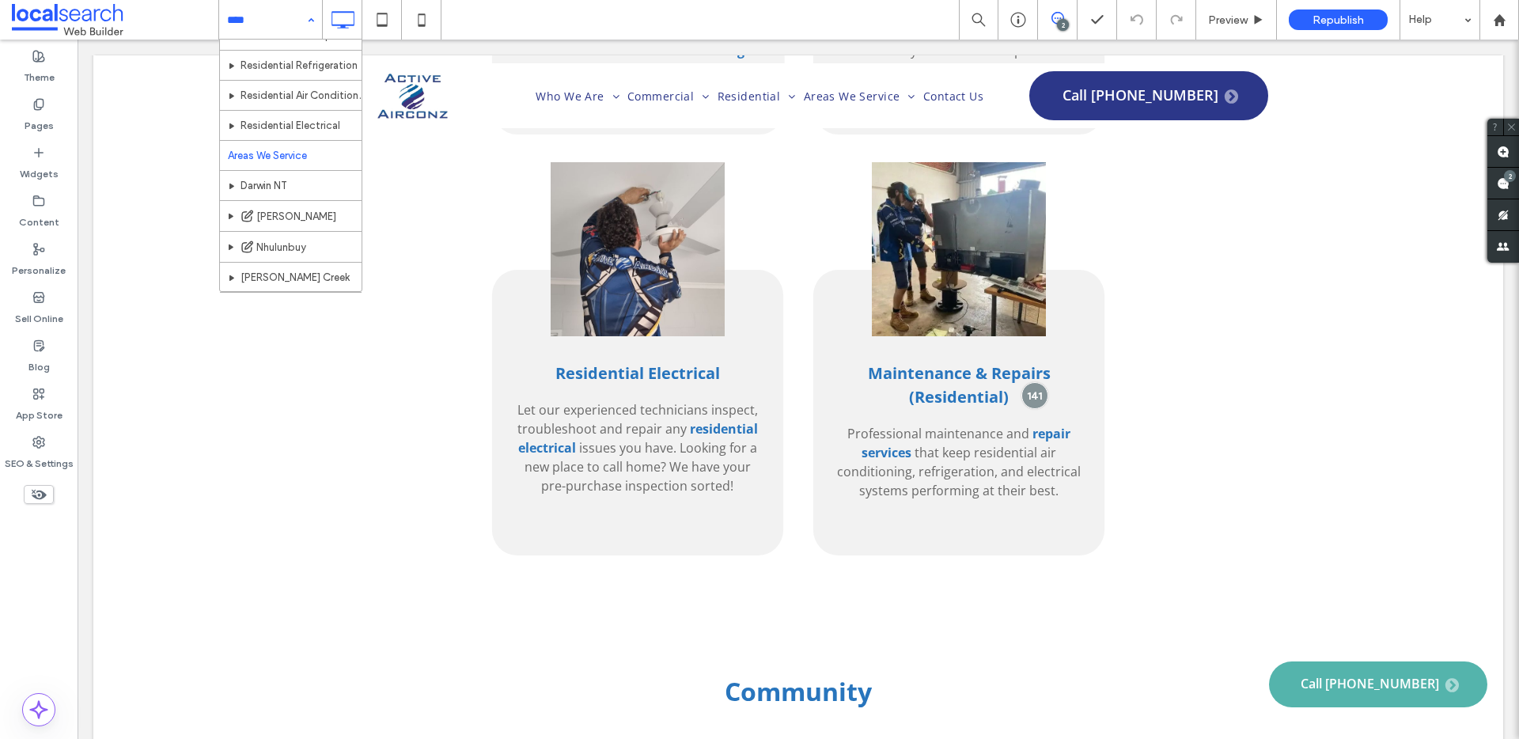
scroll to position [184, 0]
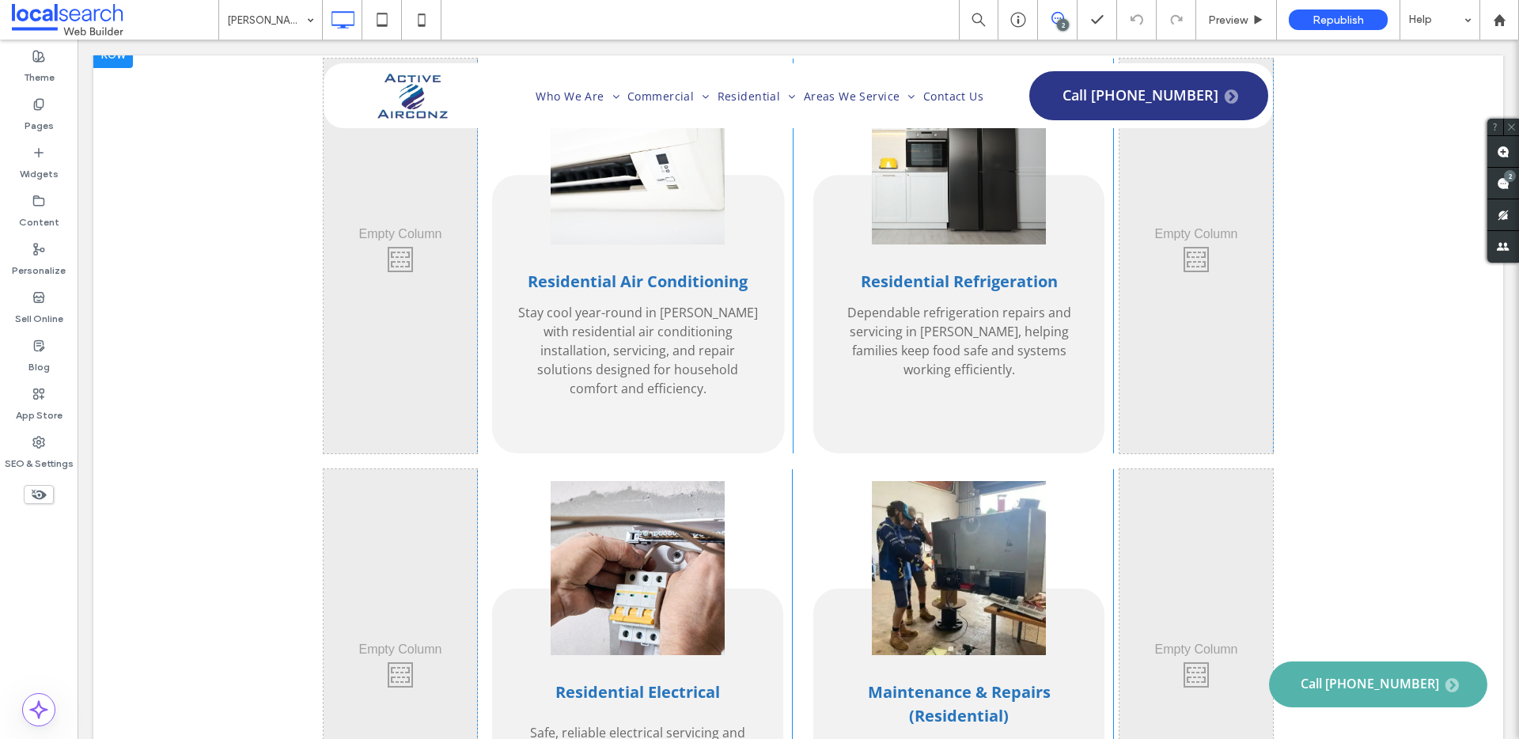
scroll to position [3275, 0]
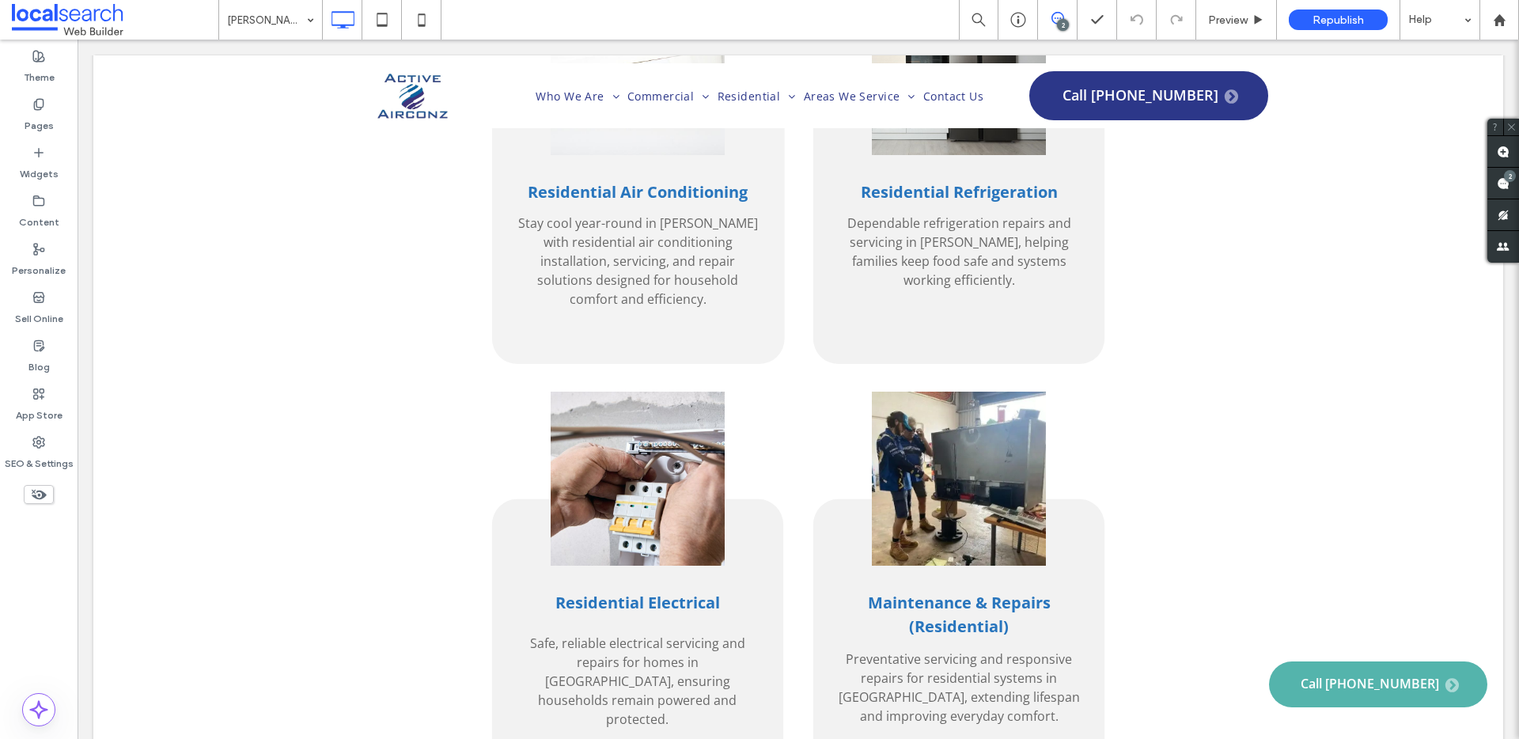
drag, startPoint x: 300, startPoint y: 3, endPoint x: 297, endPoint y: 19, distance: 16.1
click at [300, 4] on div "Katherine" at bounding box center [270, 20] width 103 height 40
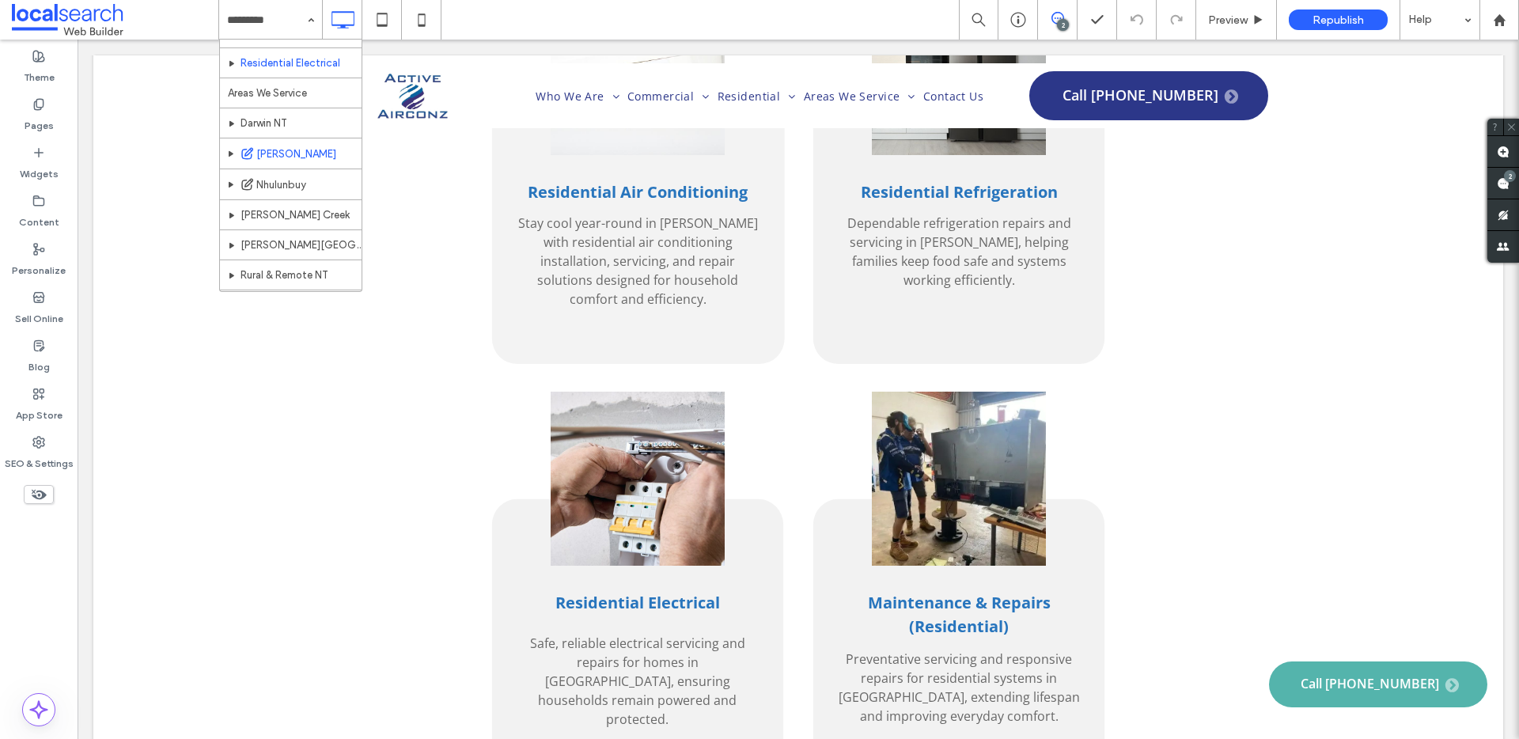
scroll to position [290, 0]
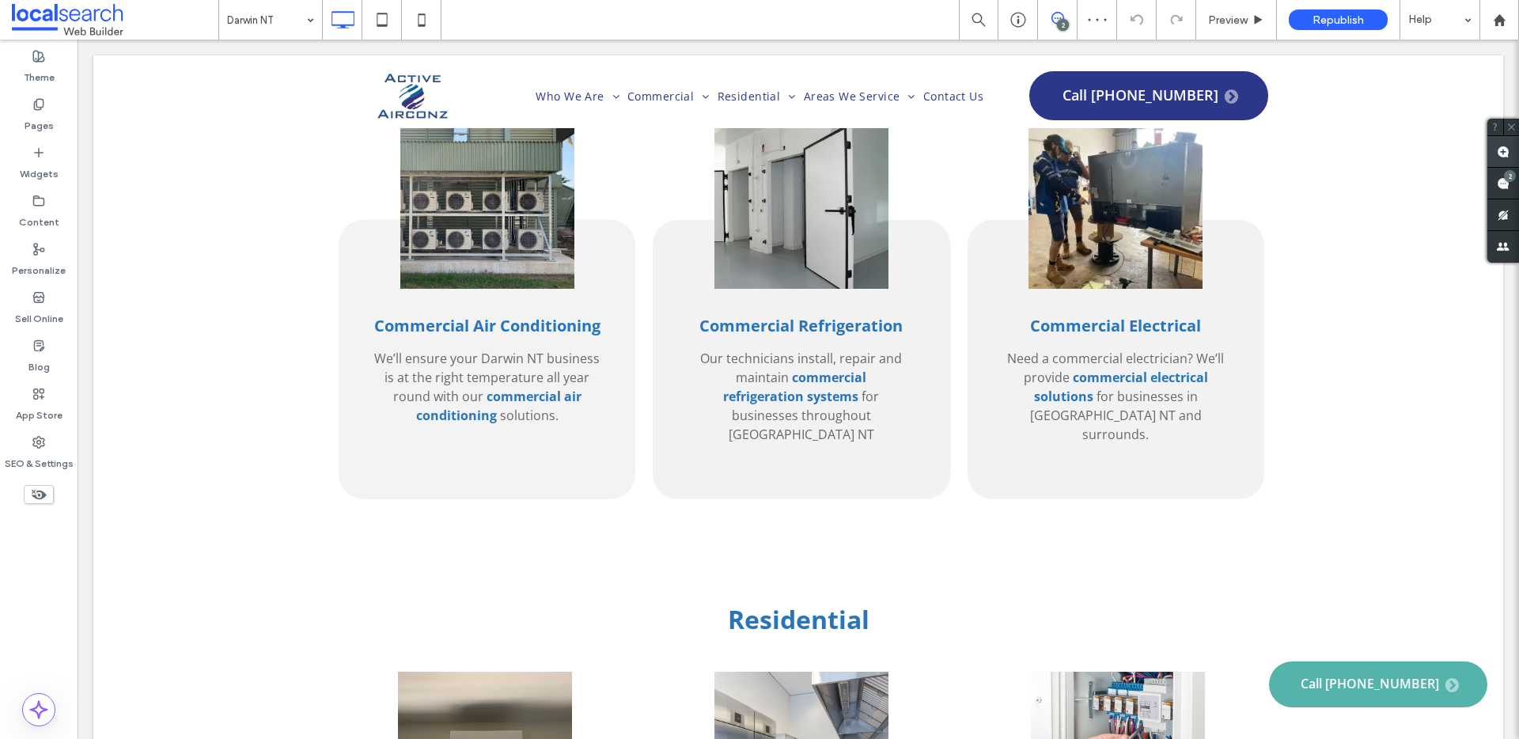
scroll to position [2212, 0]
click at [1499, 157] on use at bounding box center [1503, 152] width 13 height 13
click at [1272, 297] on div "Commercial Air Conditioning We’ll ensure your Darwin NT business is at the righ…" at bounding box center [798, 348] width 1410 height 491
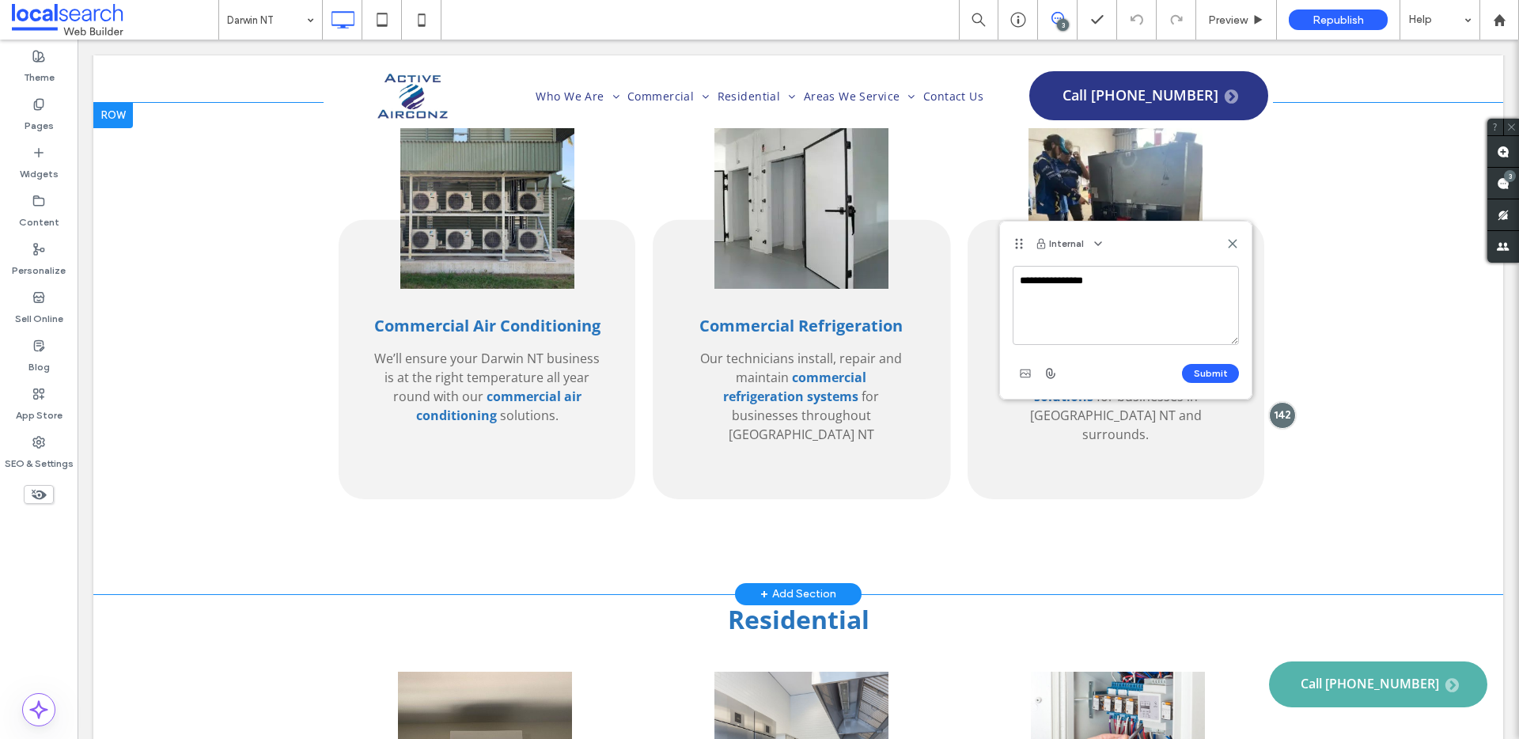
type textarea "**********"
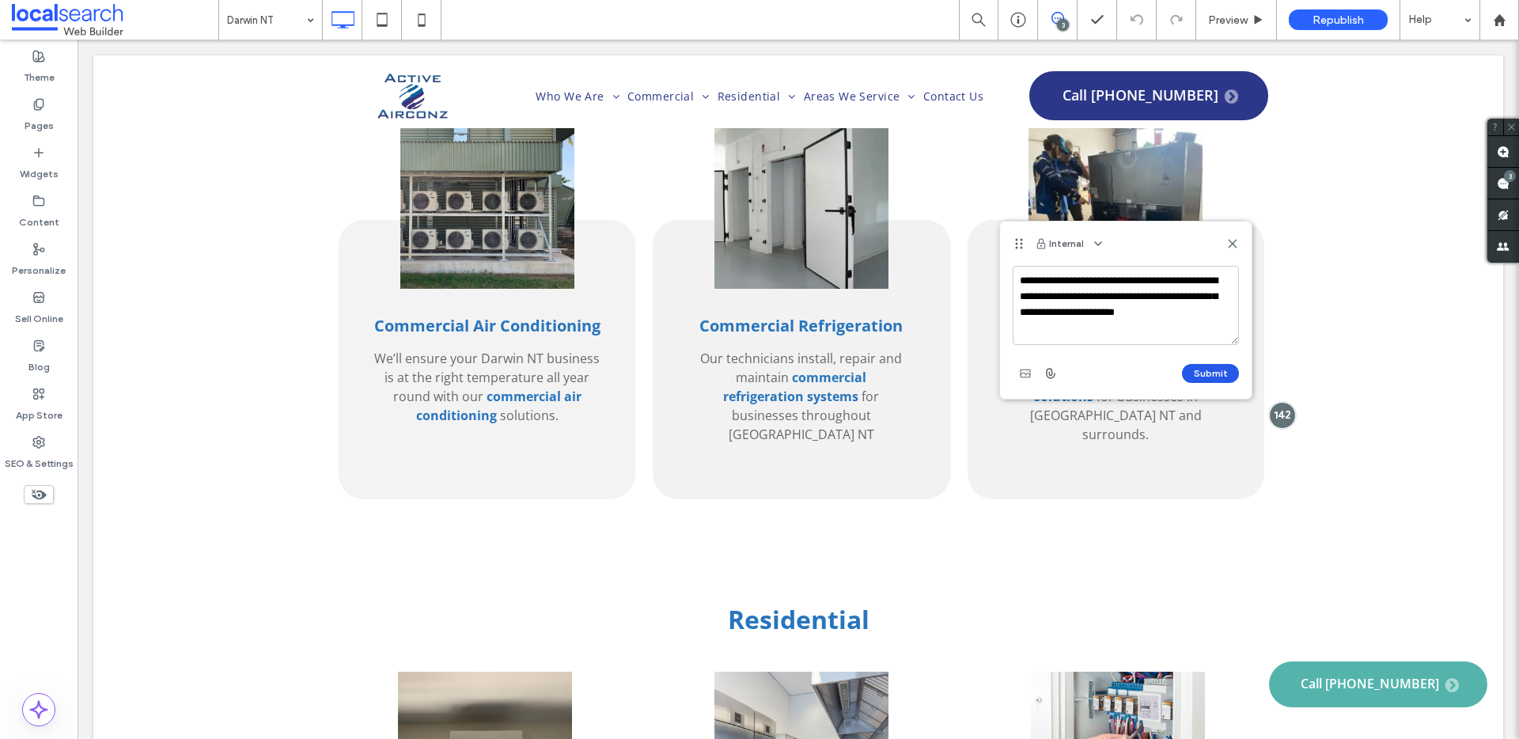
type textarea "**********"
click at [1215, 373] on button "Submit" at bounding box center [1210, 373] width 57 height 19
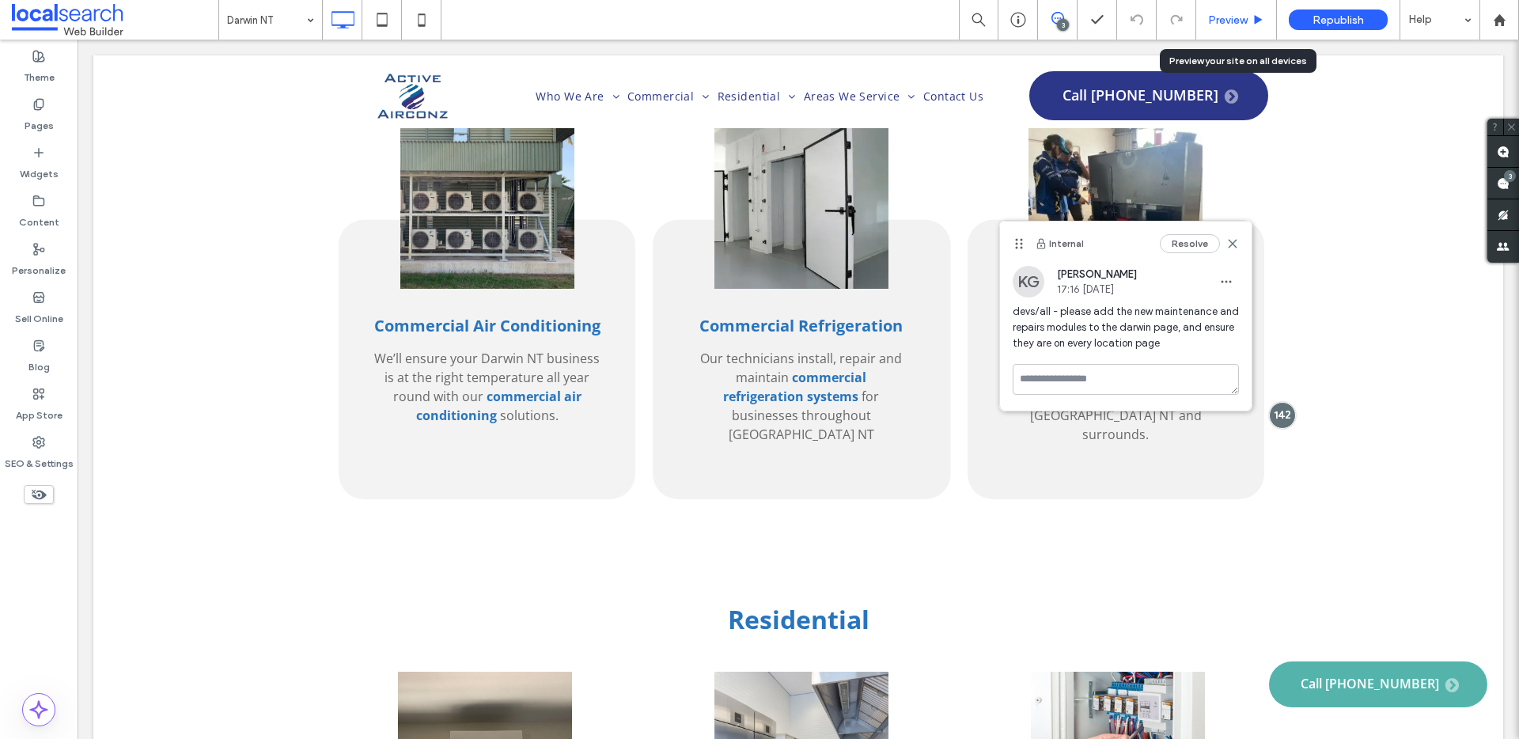
click at [1236, 19] on span "Preview" at bounding box center [1228, 19] width 40 height 13
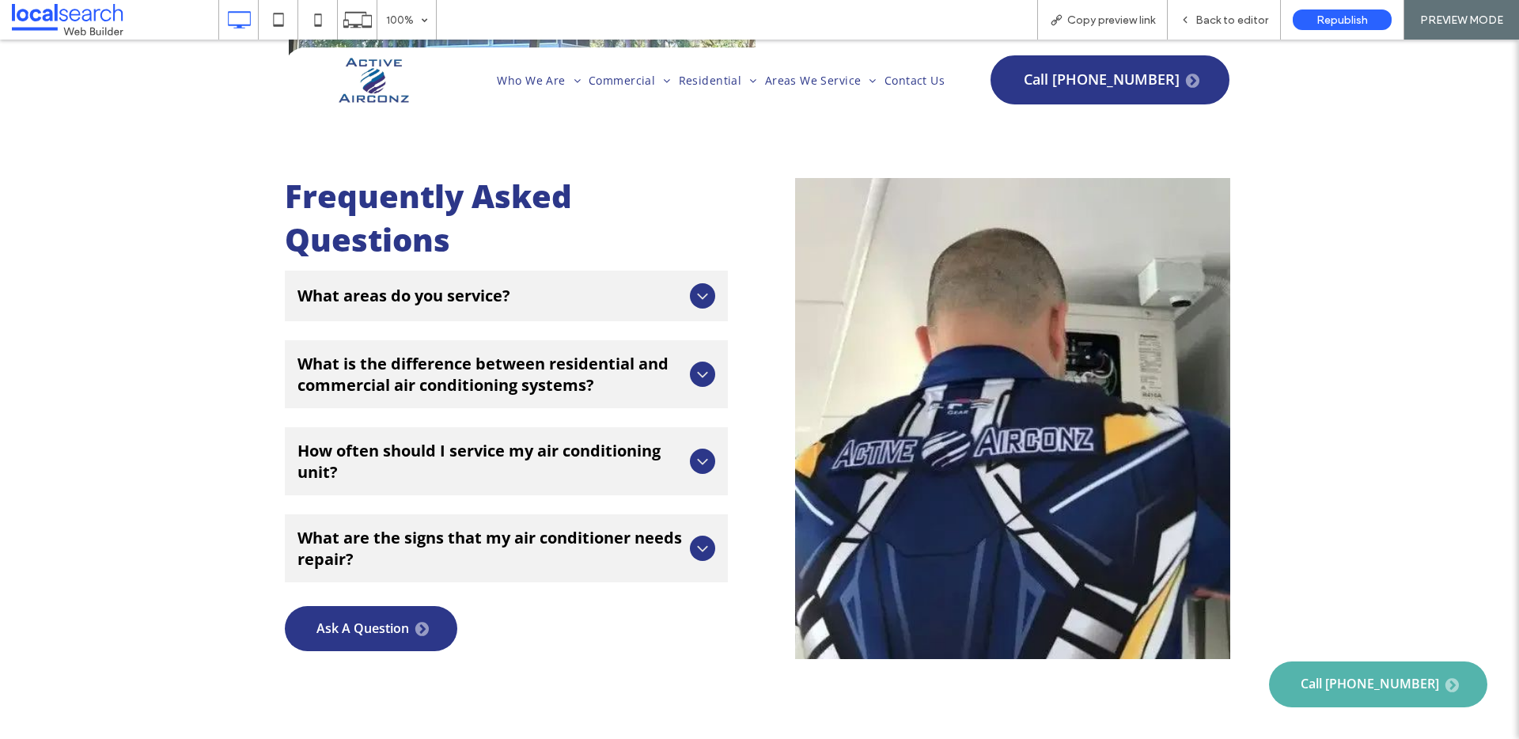
scroll to position [5622, 0]
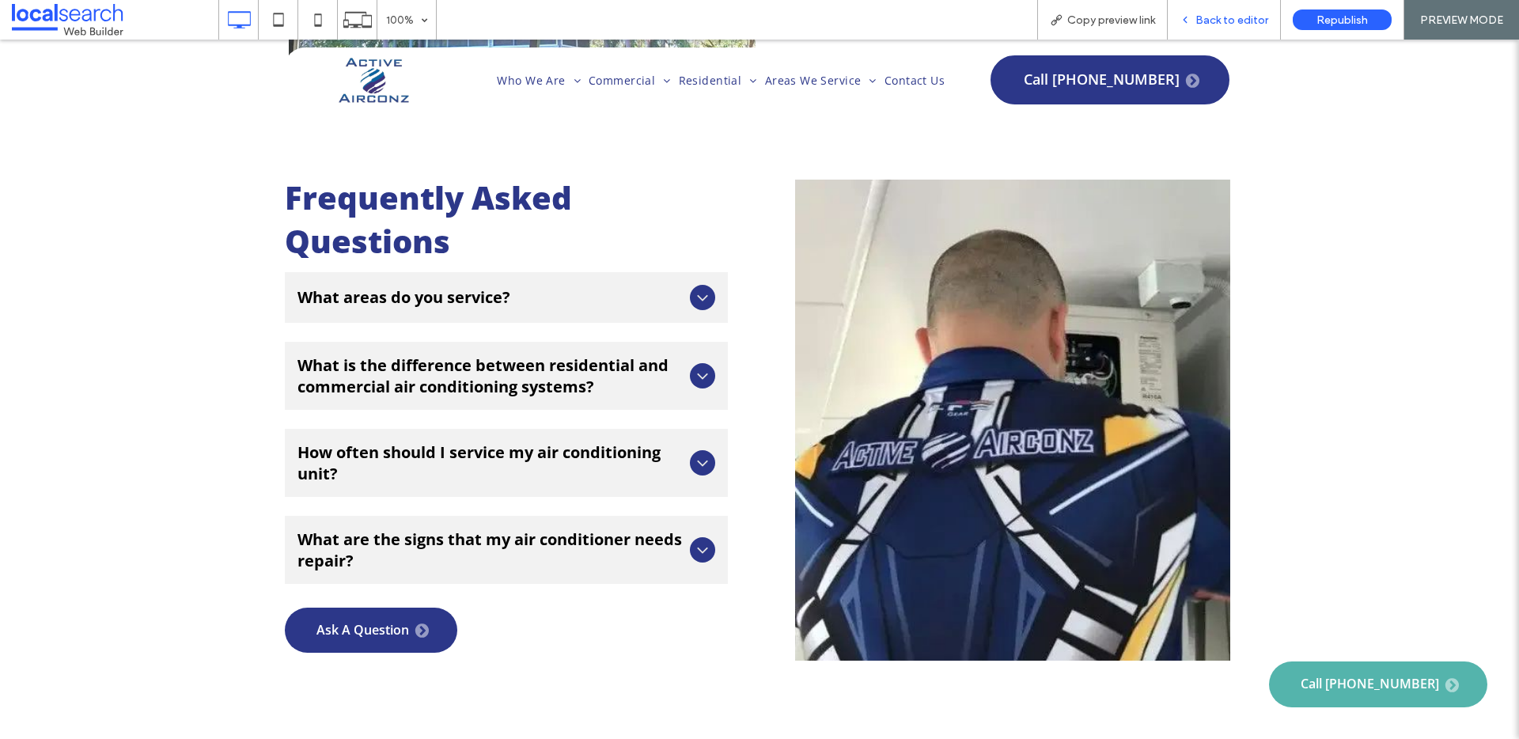
click at [1240, 13] on span "Back to editor" at bounding box center [1231, 19] width 73 height 13
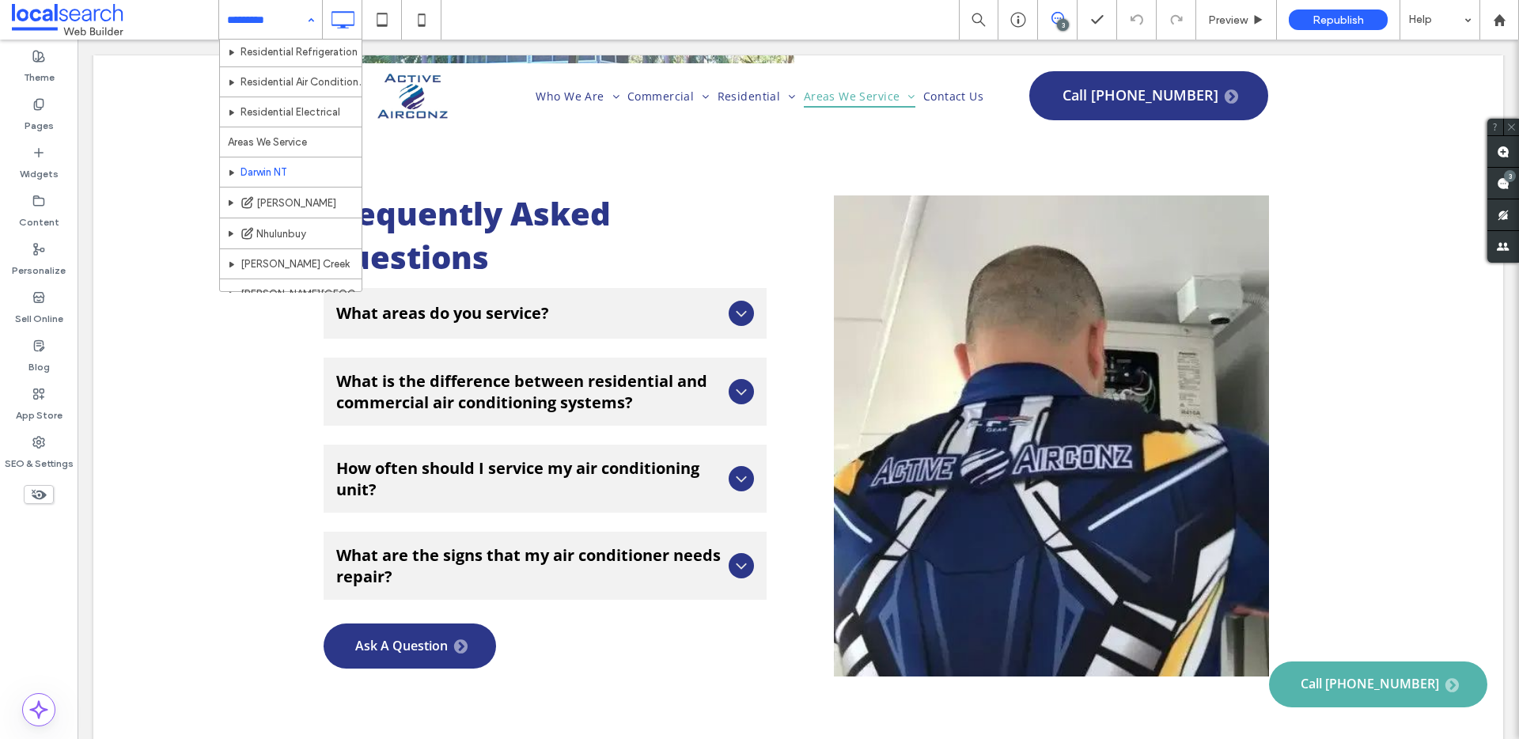
scroll to position [281, 0]
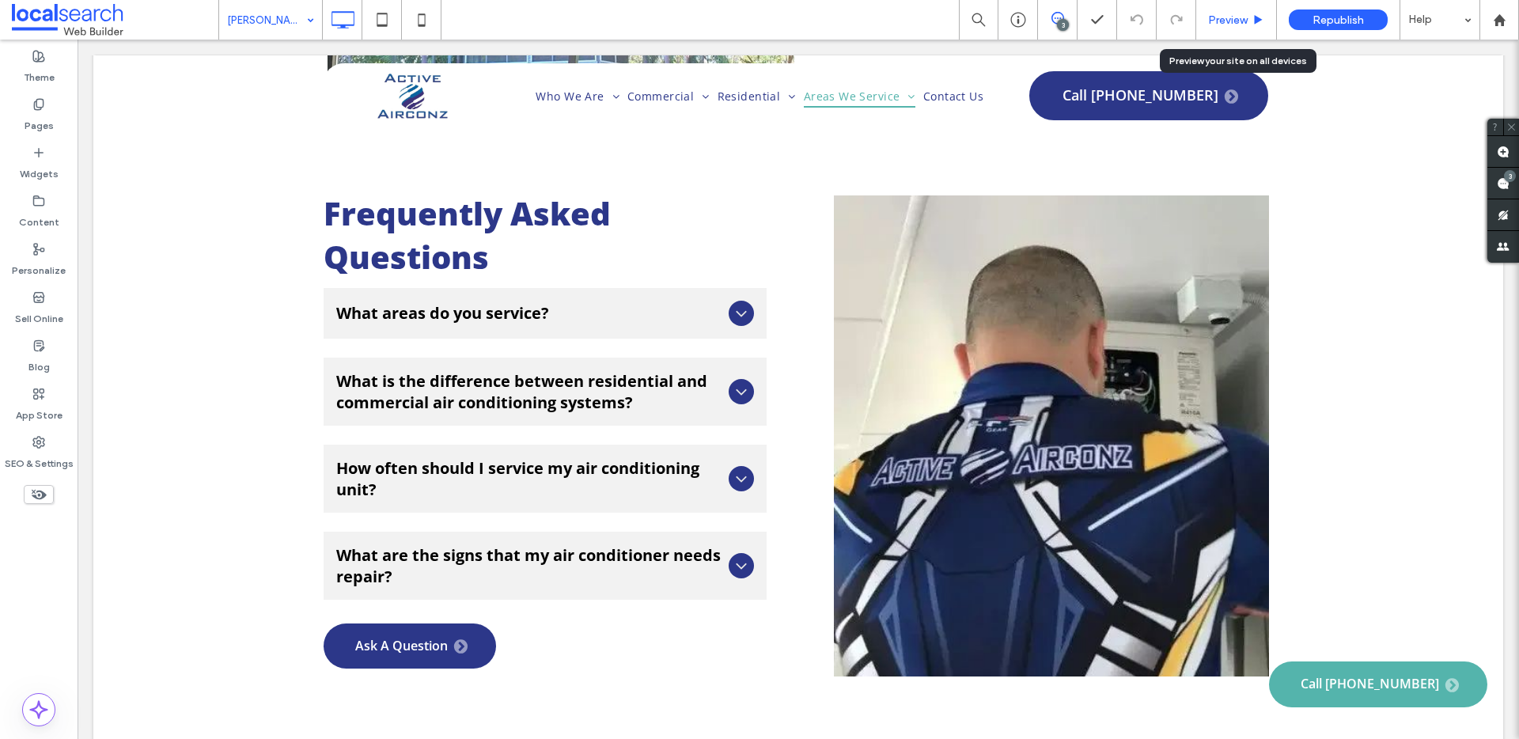
click at [1247, 21] on div "Preview" at bounding box center [1236, 19] width 80 height 13
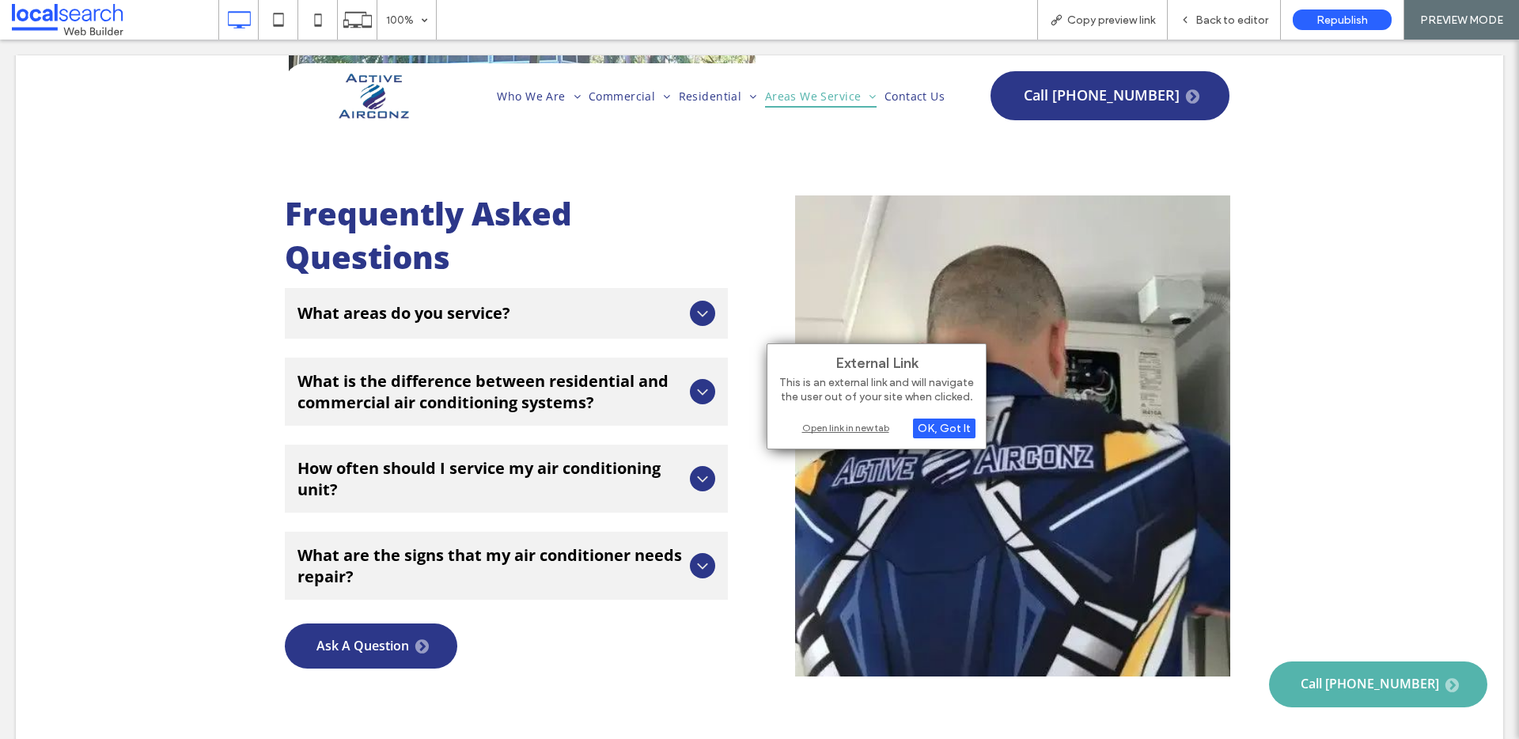
click at [802, 423] on div "Open link in new tab" at bounding box center [877, 427] width 198 height 17
